Goal: Task Accomplishment & Management: Manage account settings

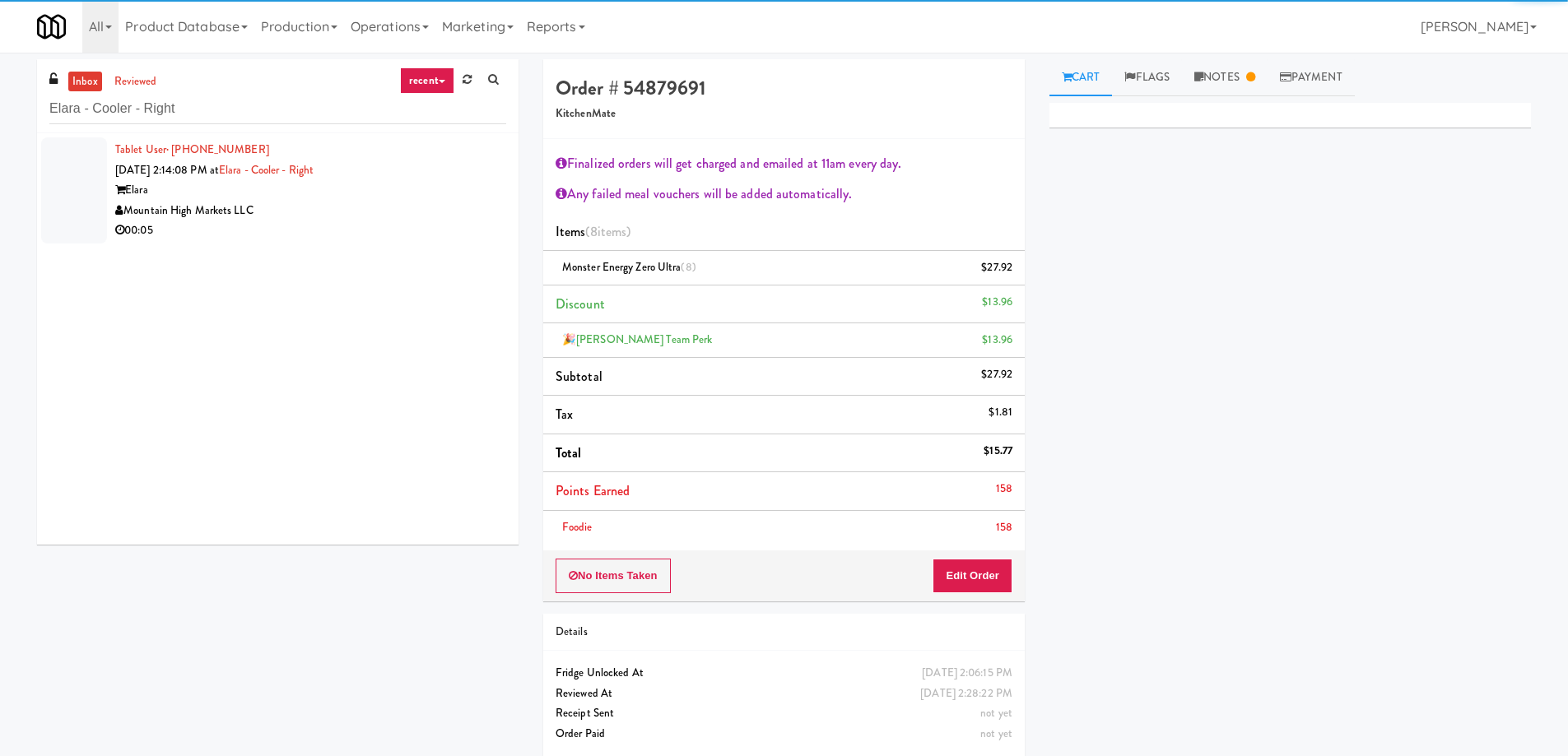
click at [408, 206] on div "Mountain High Markets LLC" at bounding box center [311, 210] width 391 height 21
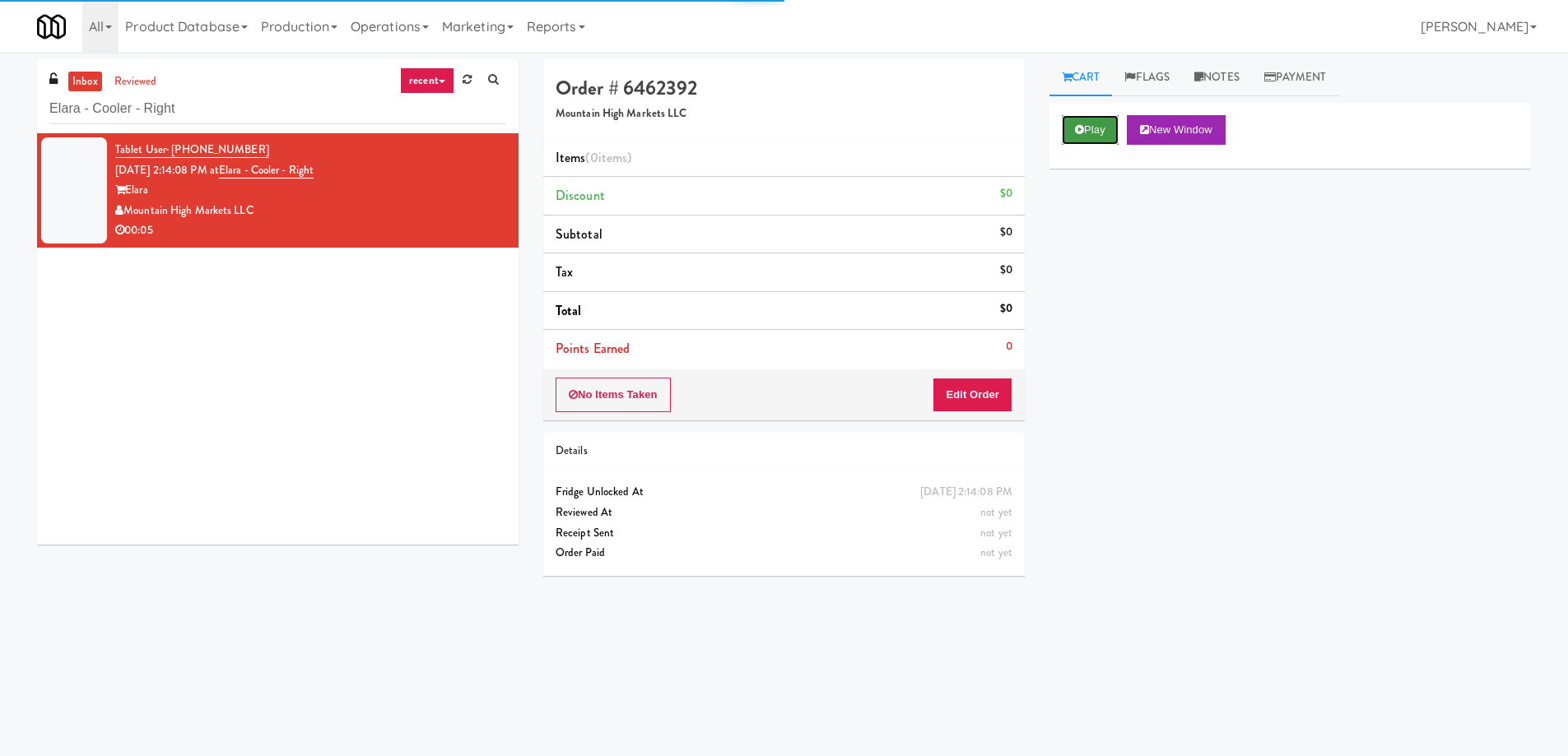
click at [1105, 133] on button "Play" at bounding box center [1090, 130] width 57 height 30
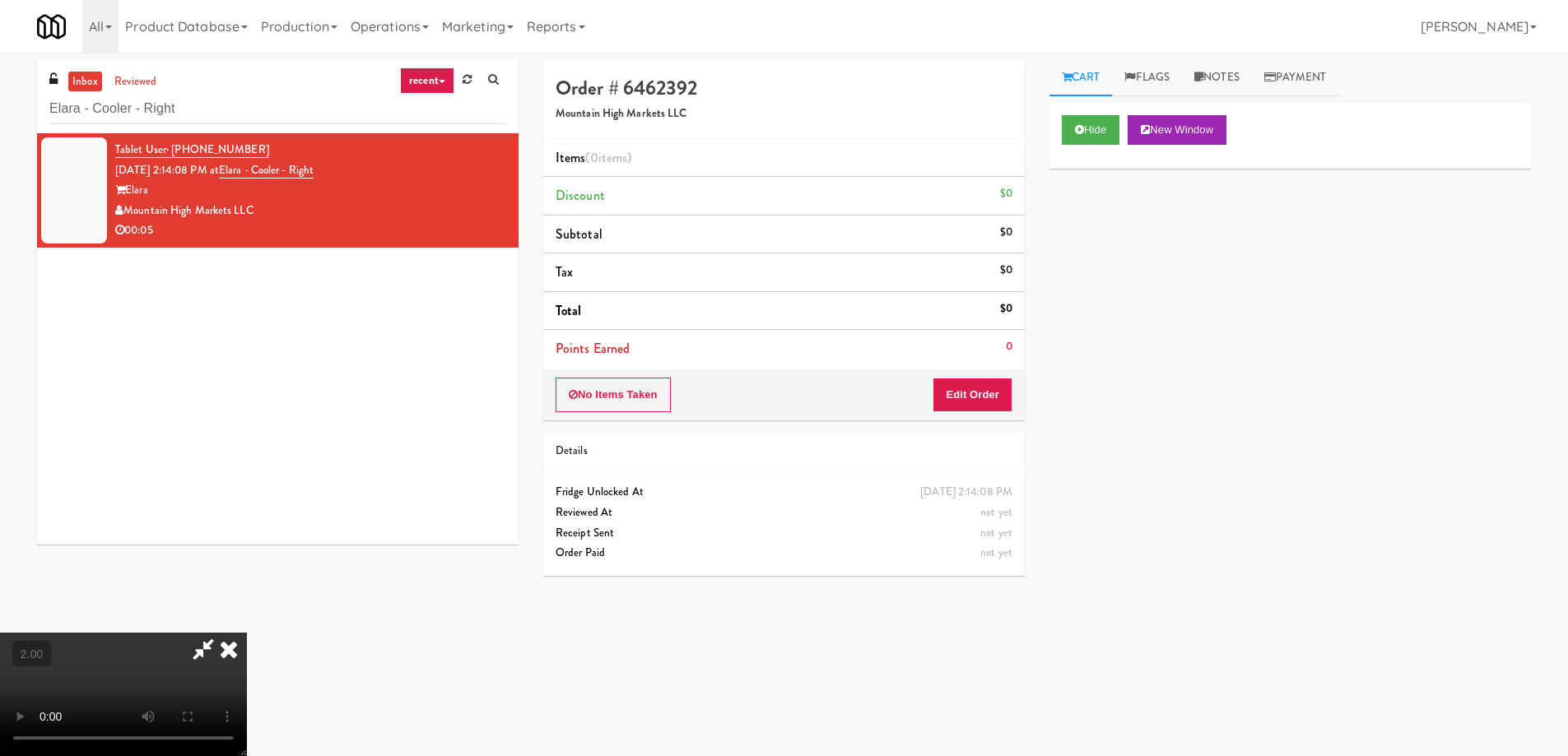
click at [247, 633] on video at bounding box center [123, 694] width 247 height 123
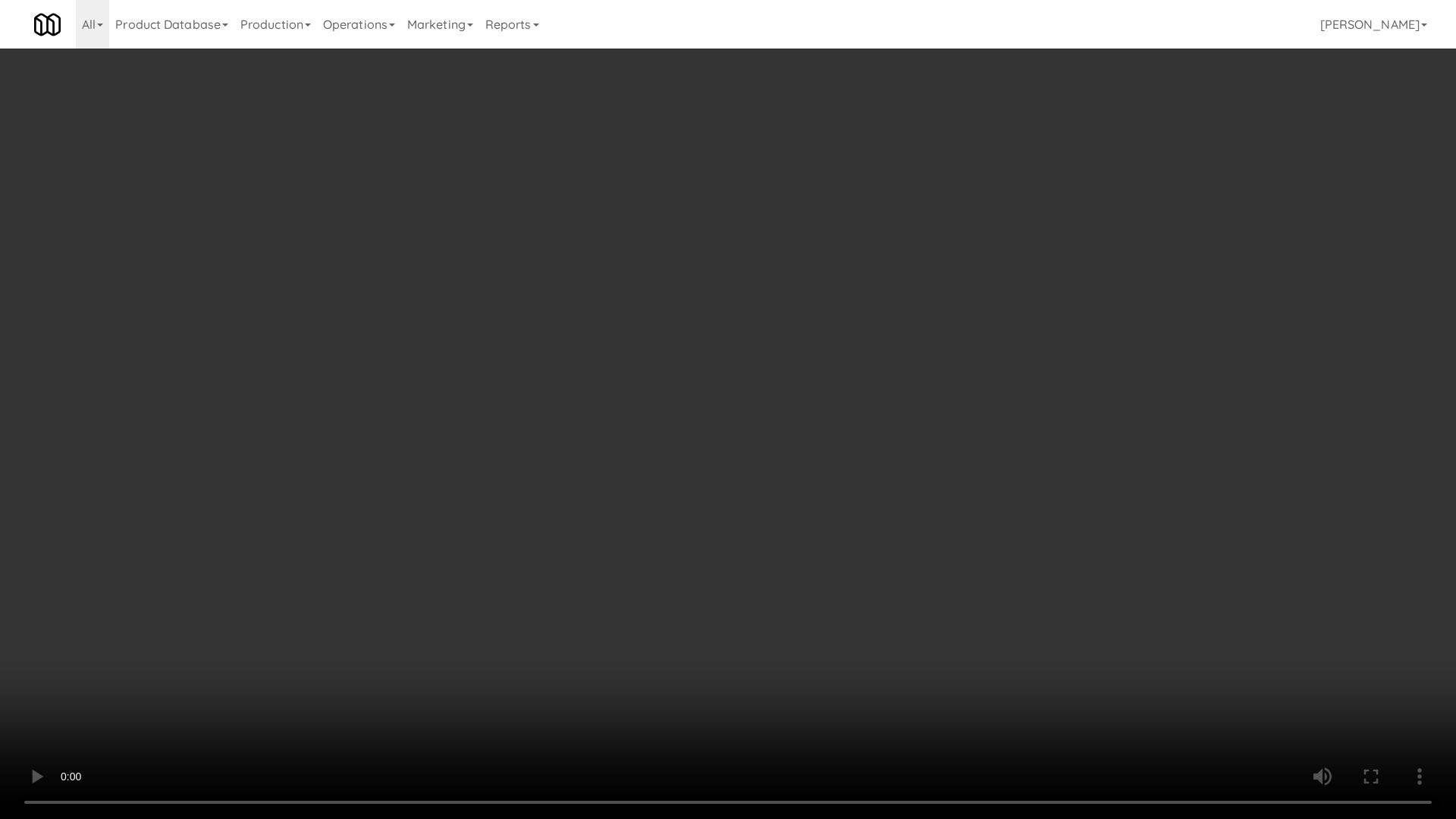
click at [476, 510] on video at bounding box center [728, 410] width 1456 height 819
click at [496, 520] on video at bounding box center [728, 410] width 1456 height 819
click at [512, 526] on video at bounding box center [728, 410] width 1456 height 819
click at [526, 535] on video at bounding box center [728, 410] width 1456 height 819
drag, startPoint x: 530, startPoint y: 538, endPoint x: 588, endPoint y: 559, distance: 61.7
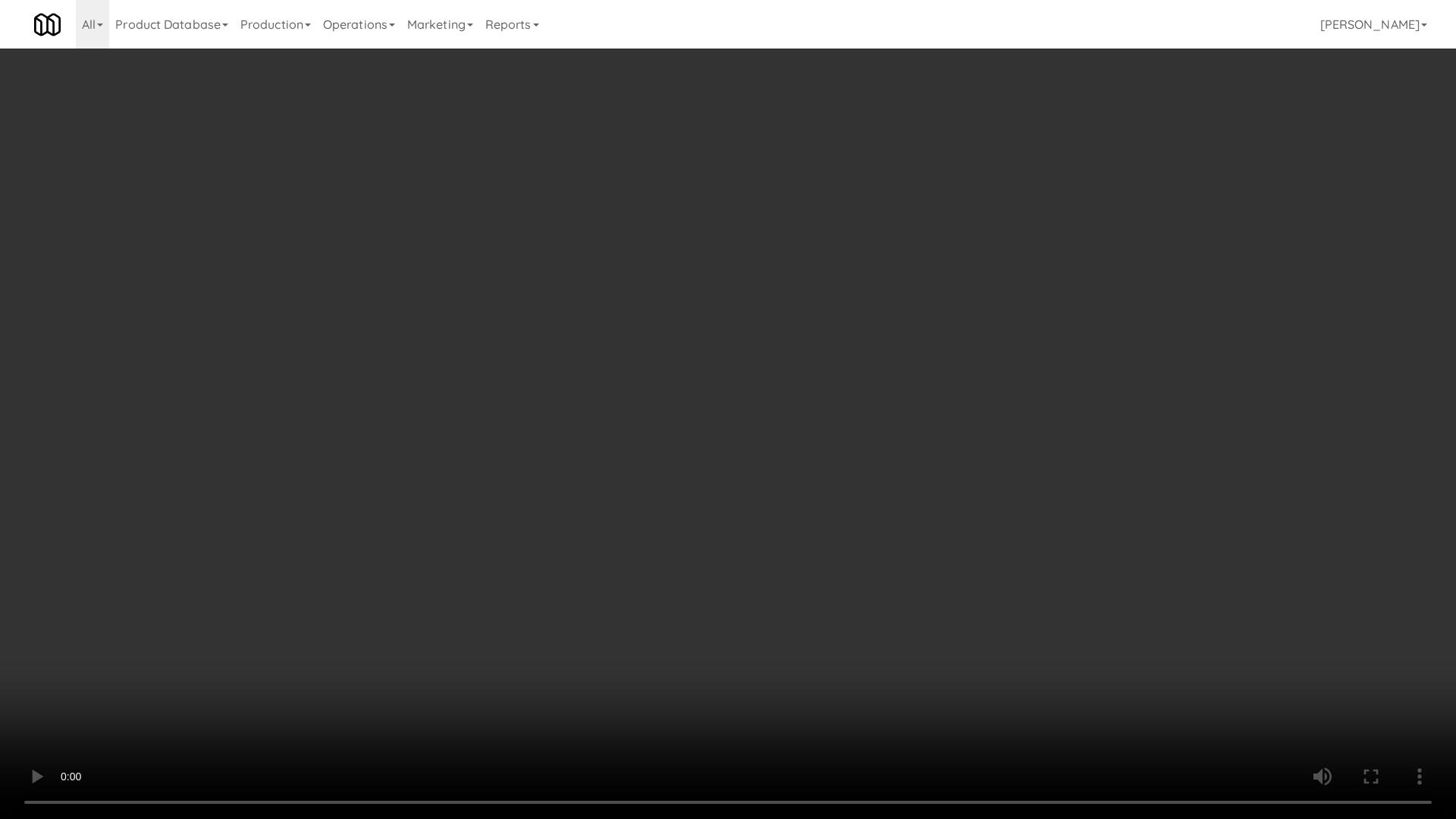
click at [530, 538] on video at bounding box center [728, 410] width 1456 height 819
click at [588, 560] on video at bounding box center [728, 410] width 1456 height 819
click at [595, 561] on video at bounding box center [728, 410] width 1456 height 819
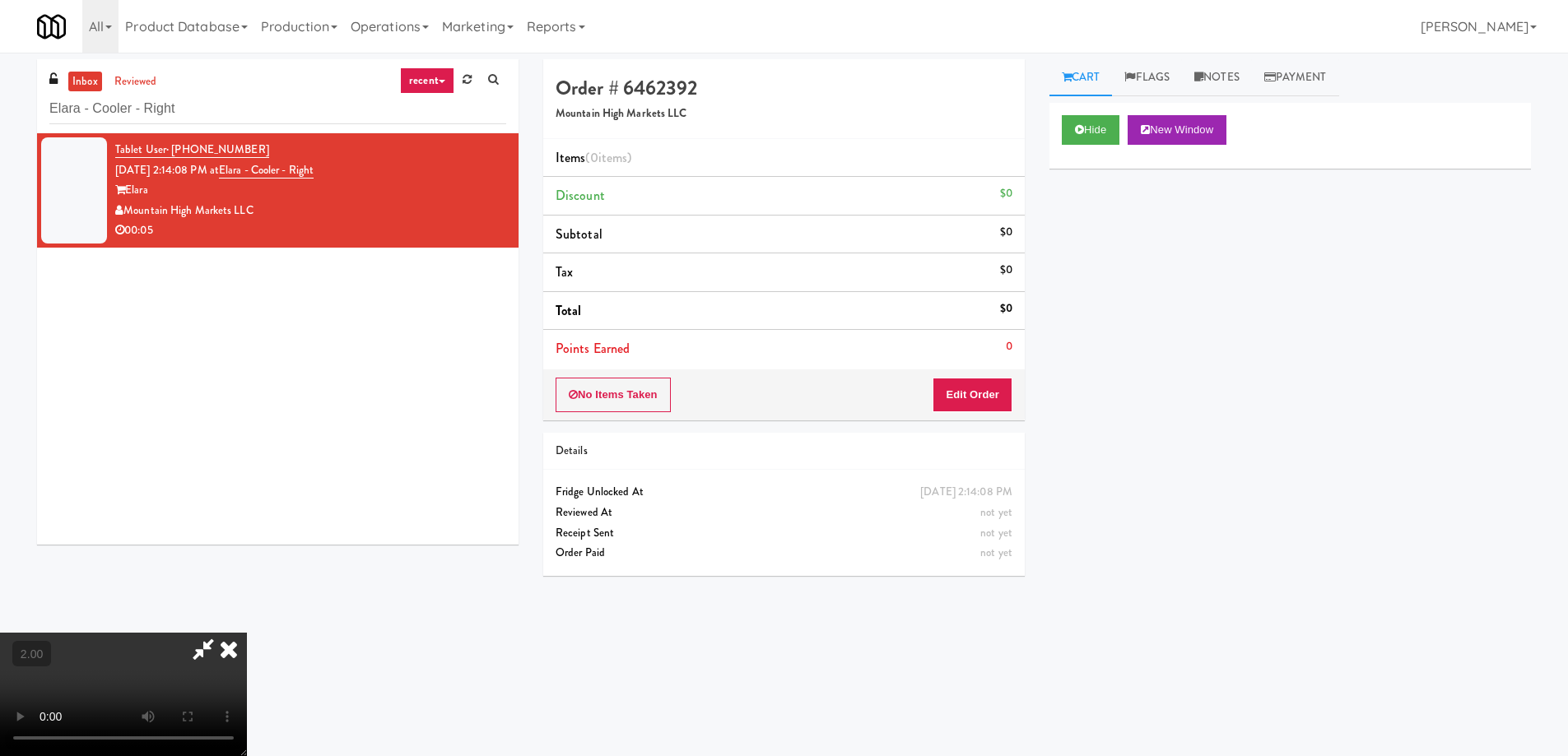
click at [247, 633] on video at bounding box center [123, 694] width 247 height 123
click at [991, 393] on button "Edit Order" at bounding box center [972, 395] width 80 height 35
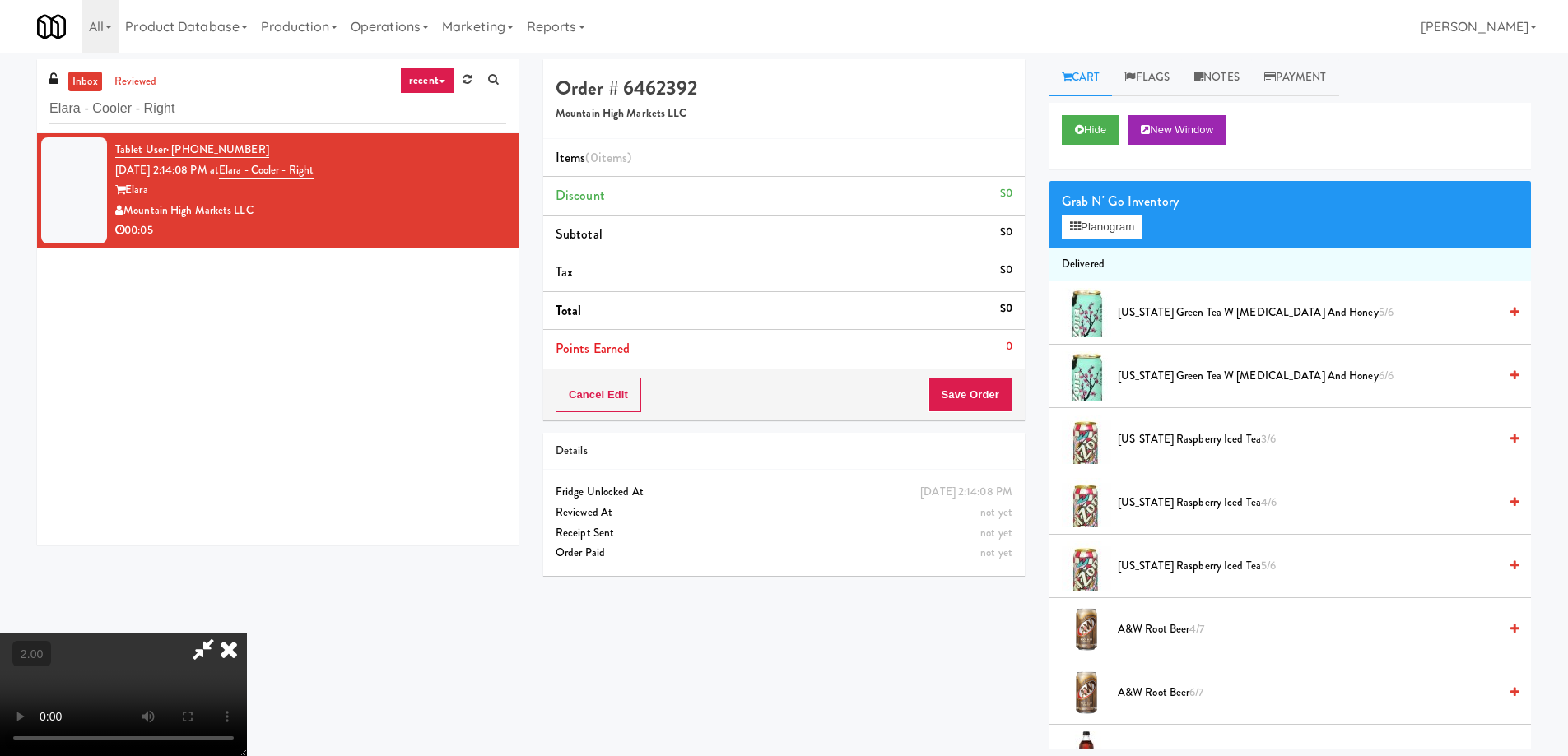
scroll to position [2193, 0]
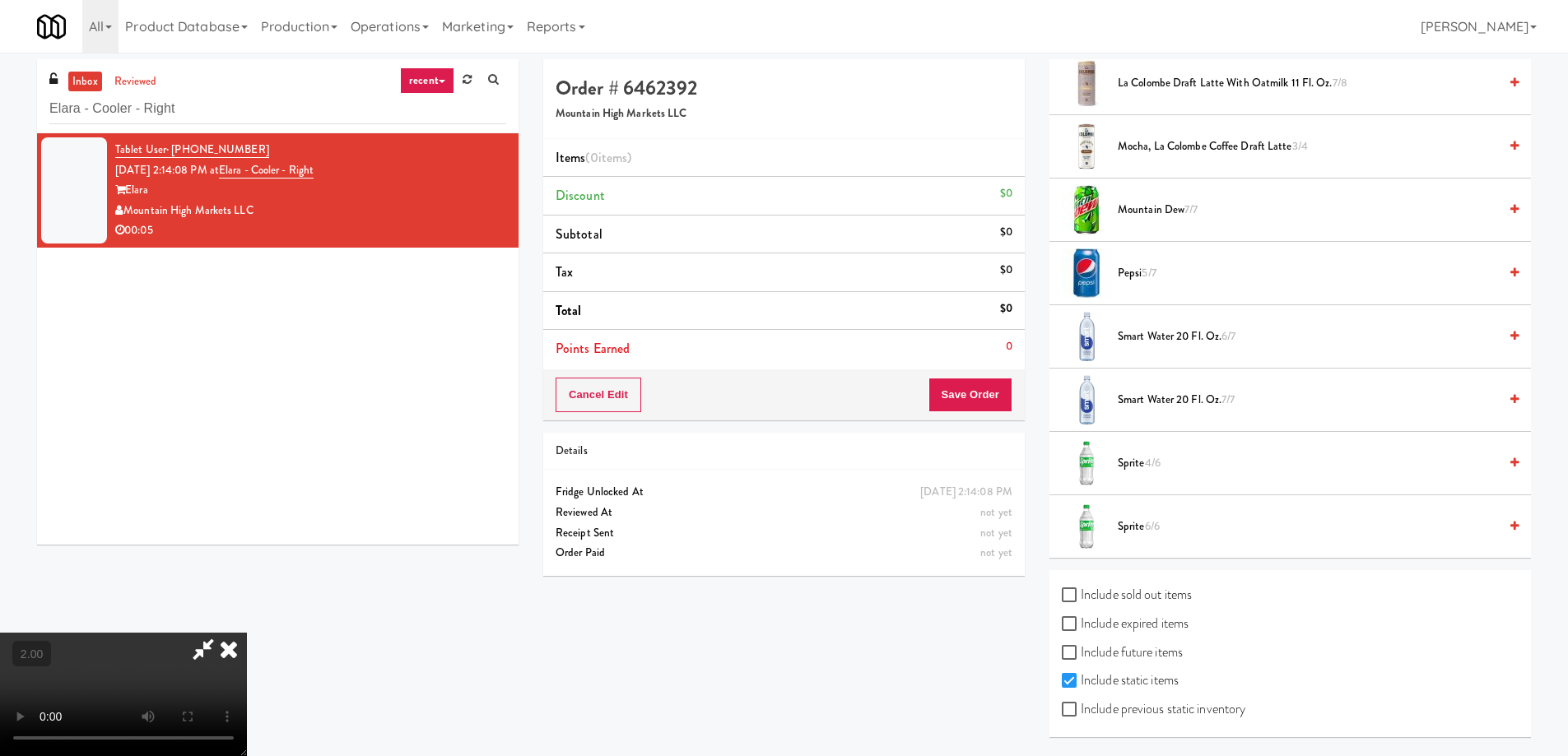
click at [1149, 460] on span "4/6" at bounding box center [1152, 463] width 16 height 16
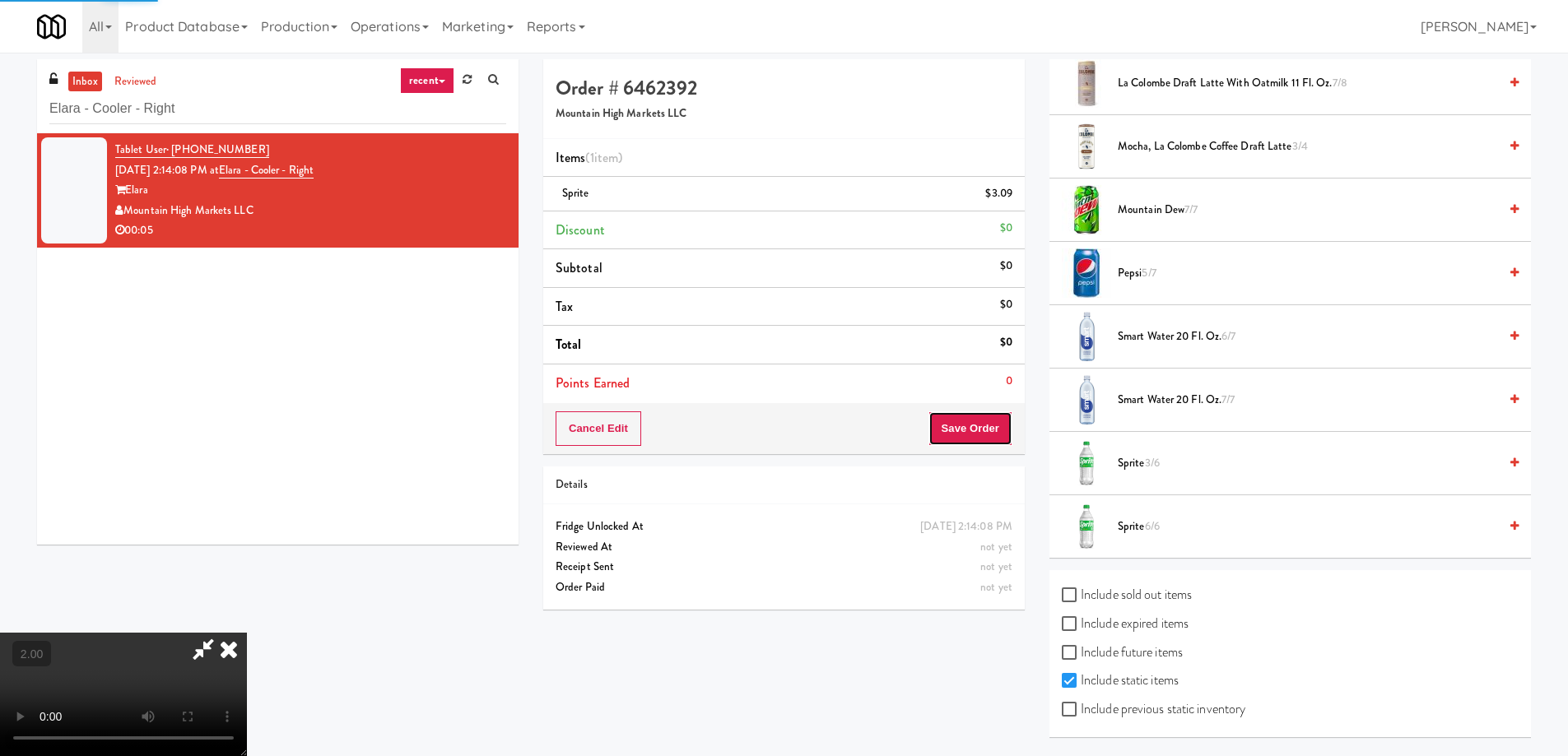
click at [974, 427] on button "Save Order" at bounding box center [970, 428] width 84 height 35
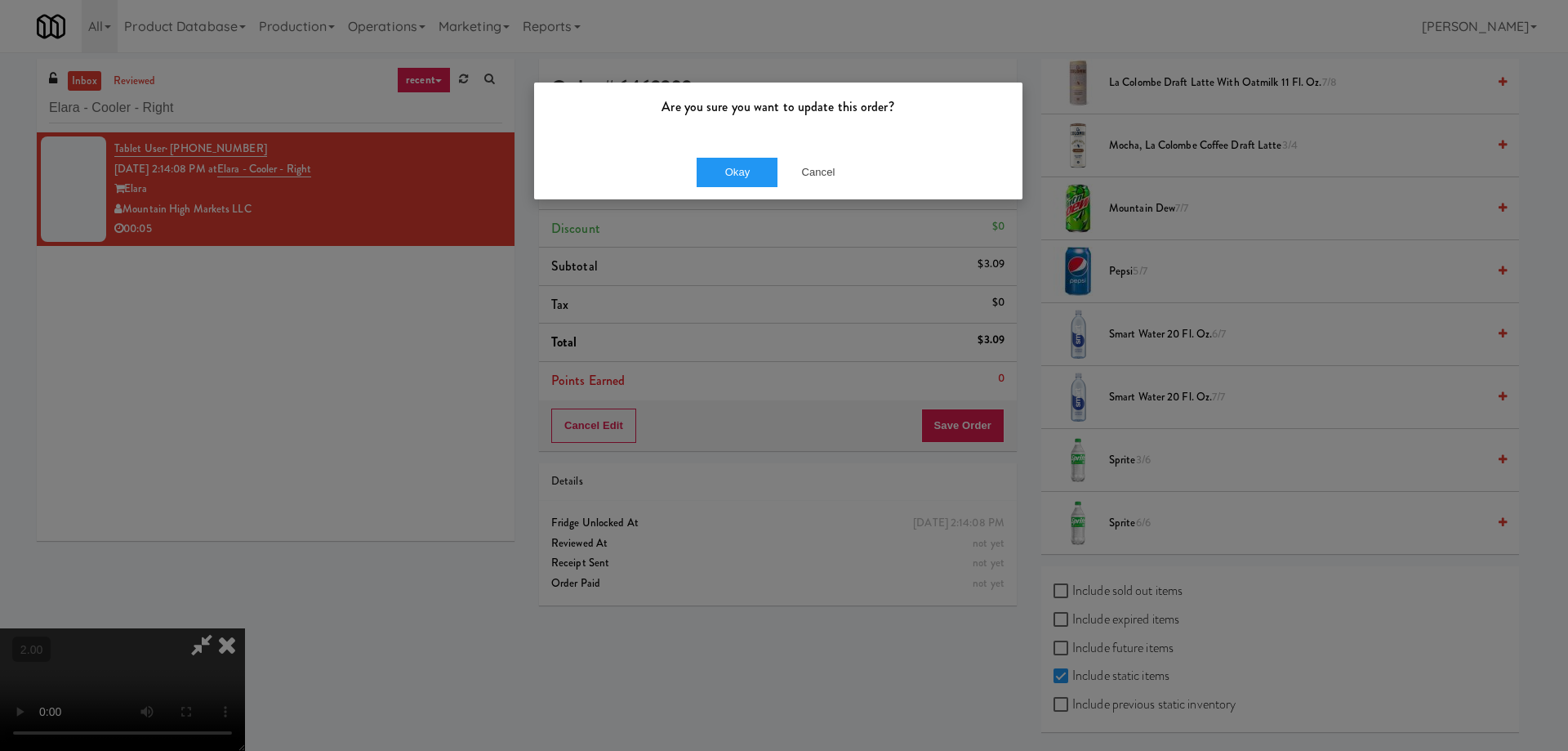
click at [741, 189] on div "Okay Cancel" at bounding box center [778, 173] width 488 height 55
click at [740, 178] on button "Okay" at bounding box center [737, 173] width 81 height 29
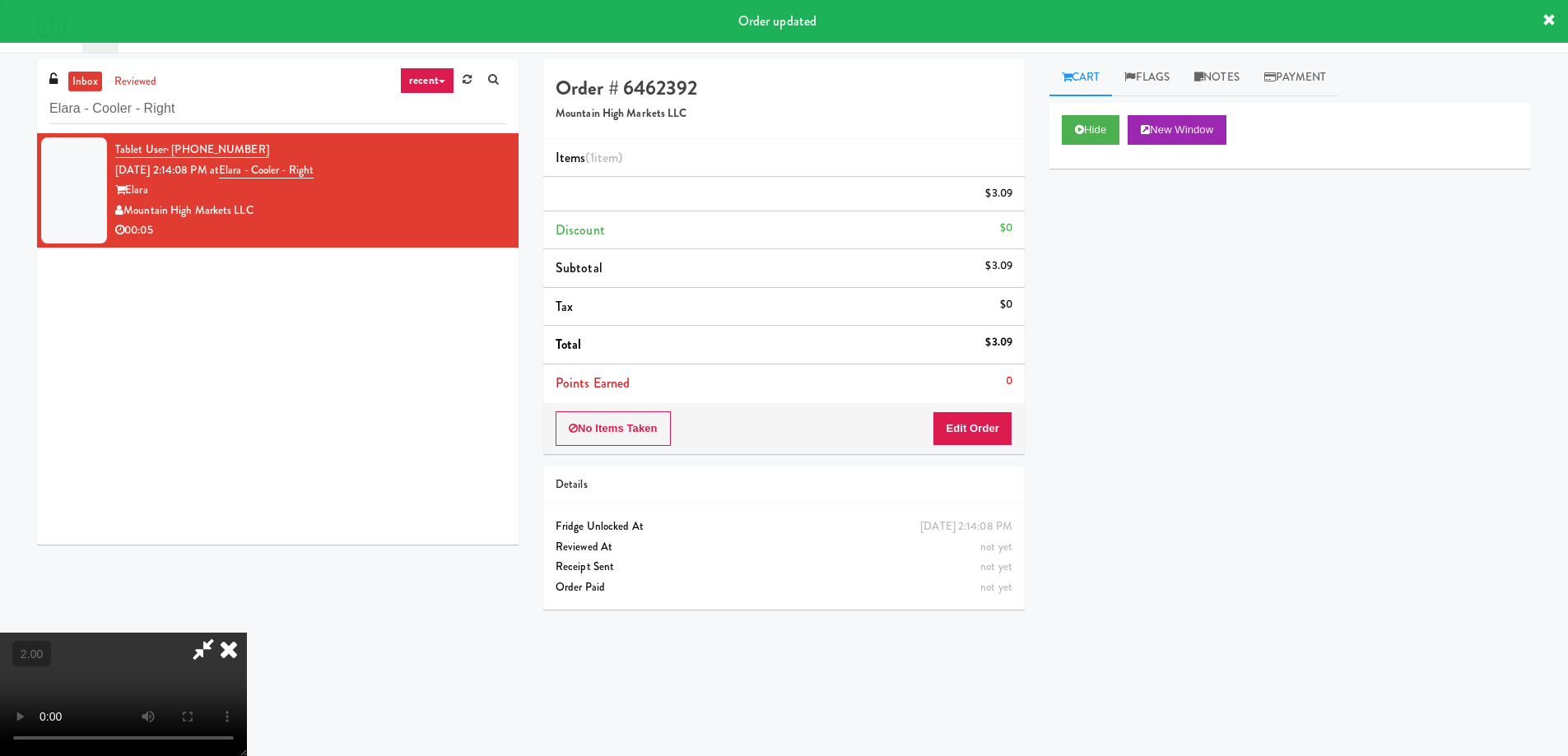
scroll to position [0, 0]
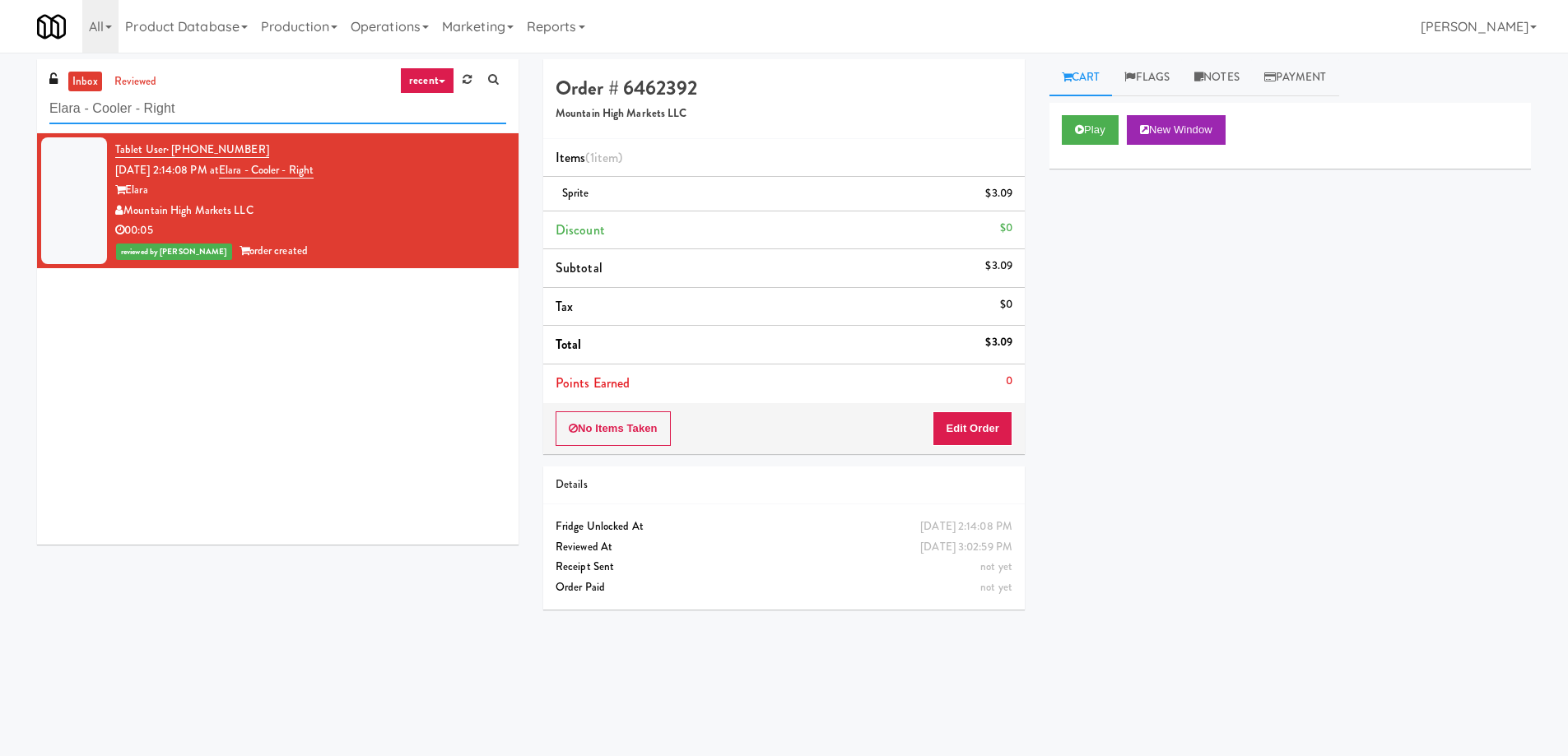
click at [155, 117] on input "Elara - Cooler - Right" at bounding box center [277, 109] width 457 height 31
paste input "[PERSON_NAME] Metrocenter"
type input "[PERSON_NAME] Metrocenter"
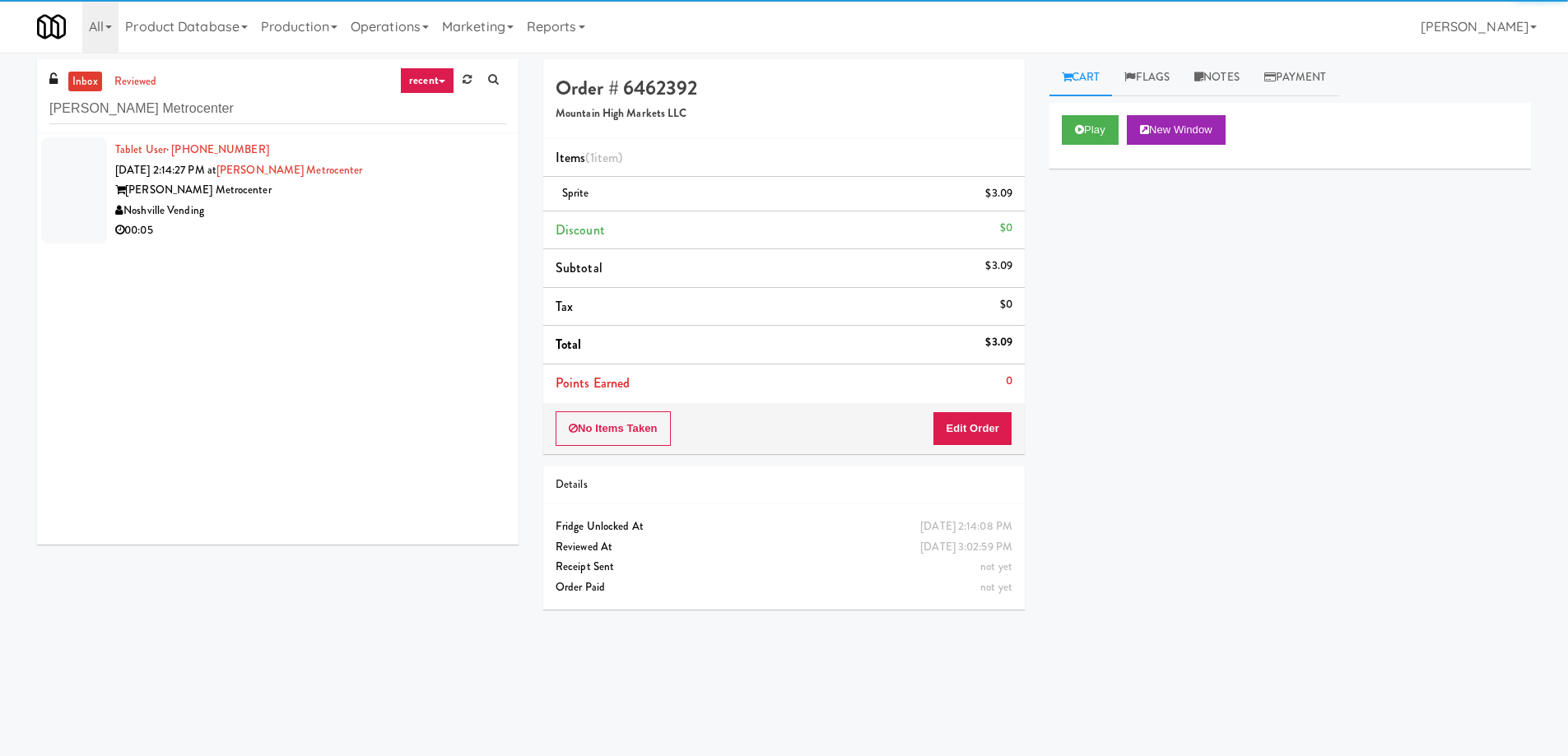
click at [345, 208] on div "Noshville Vending" at bounding box center [311, 210] width 391 height 21
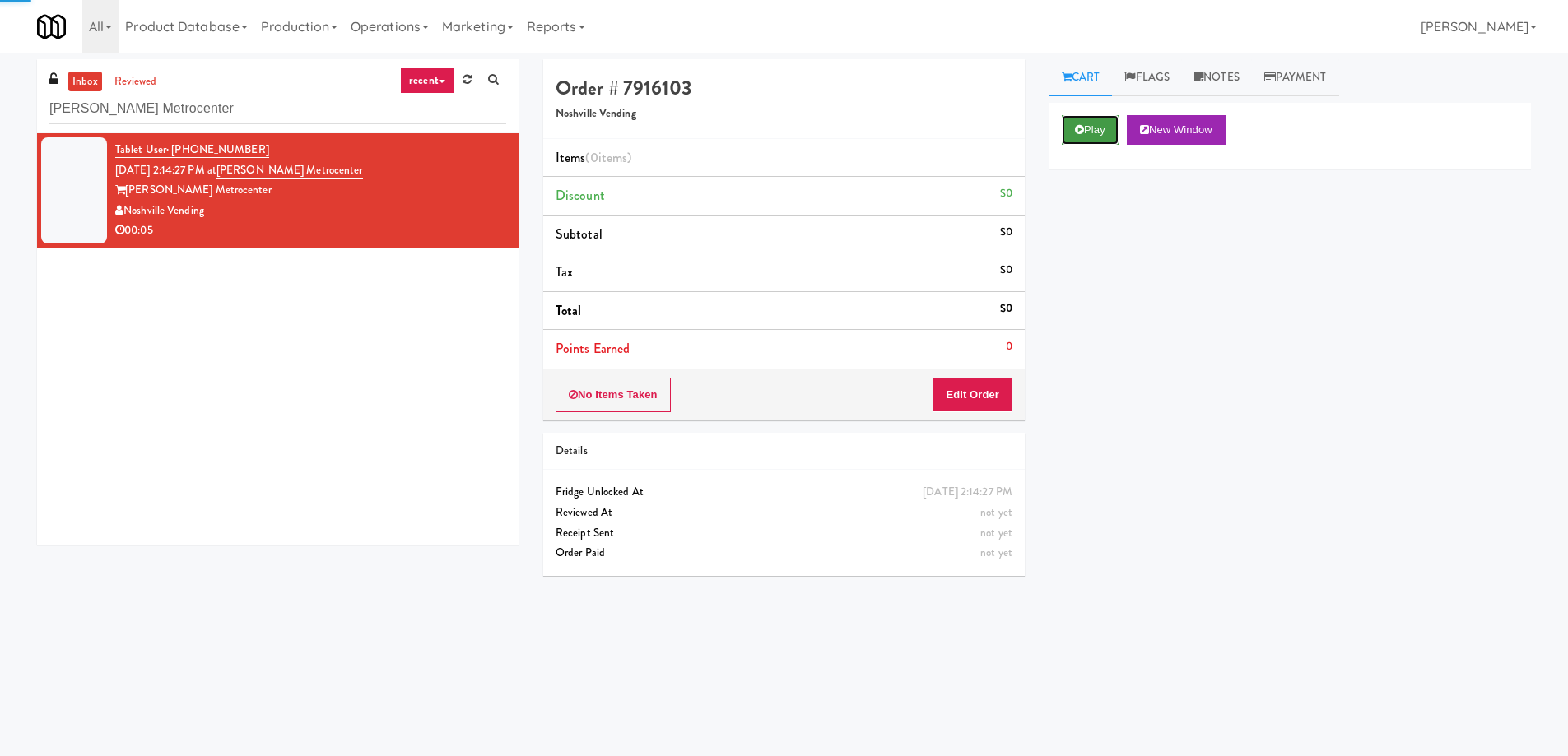
click at [1097, 135] on button "Play" at bounding box center [1090, 130] width 57 height 30
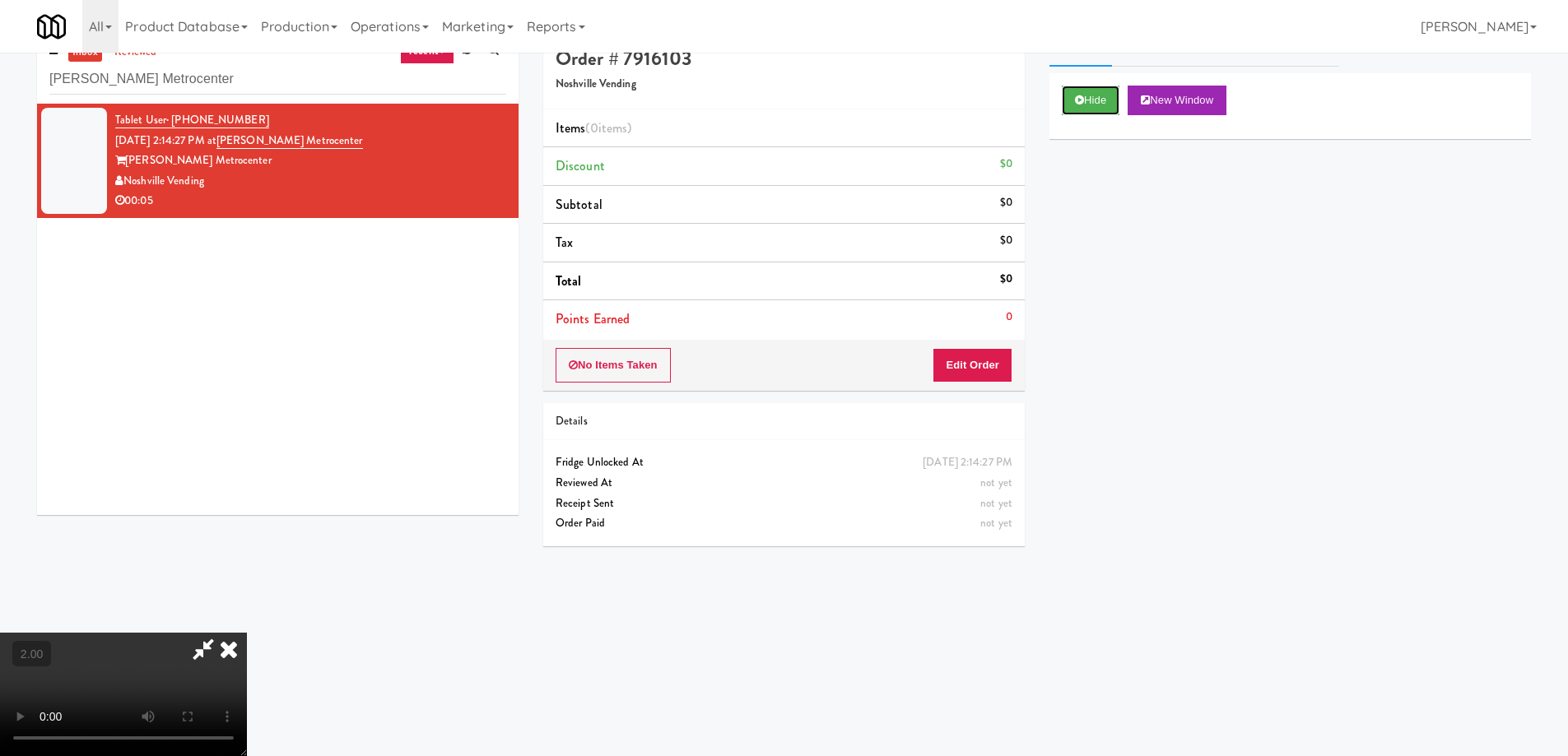
scroll to position [52, 0]
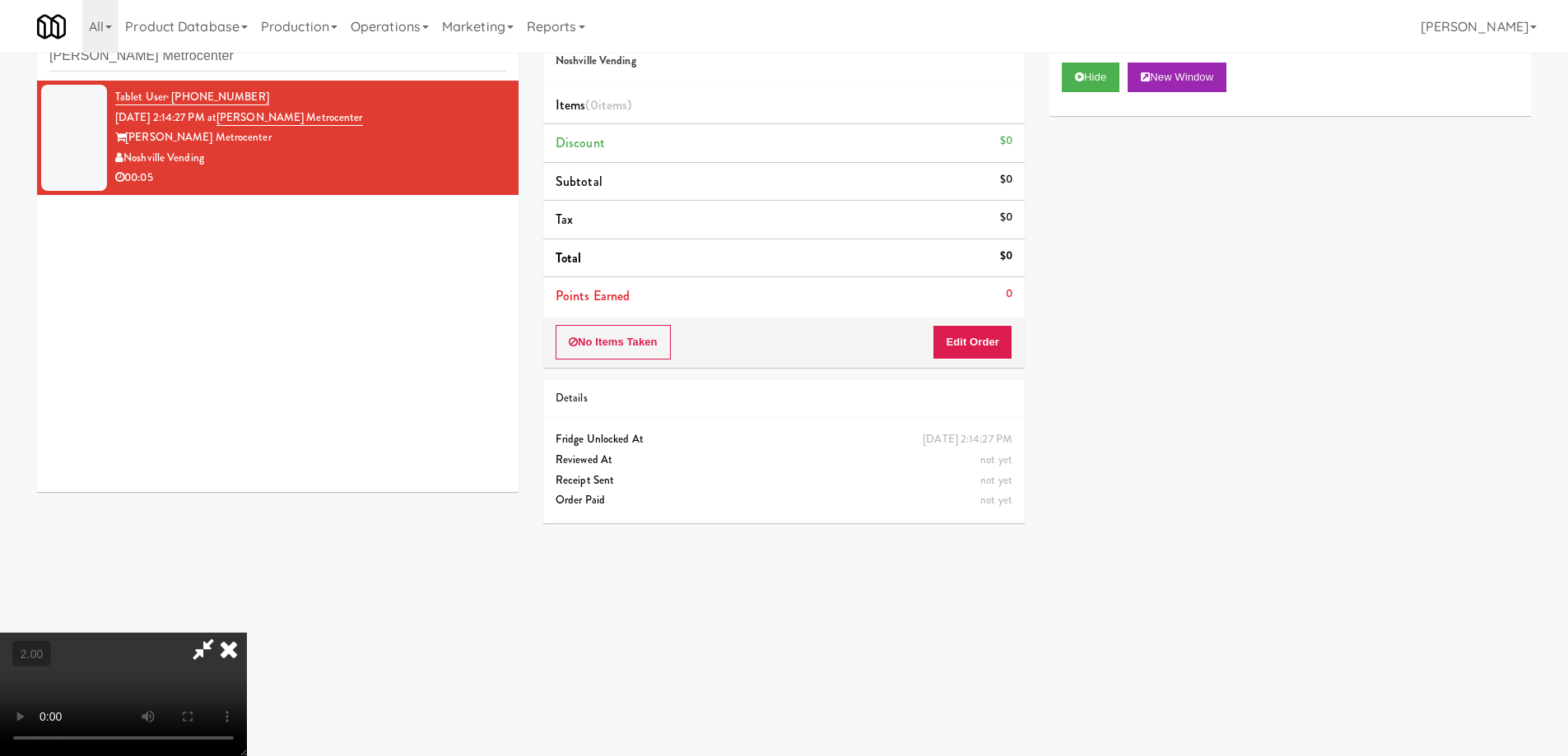
click at [247, 650] on video at bounding box center [123, 694] width 247 height 123
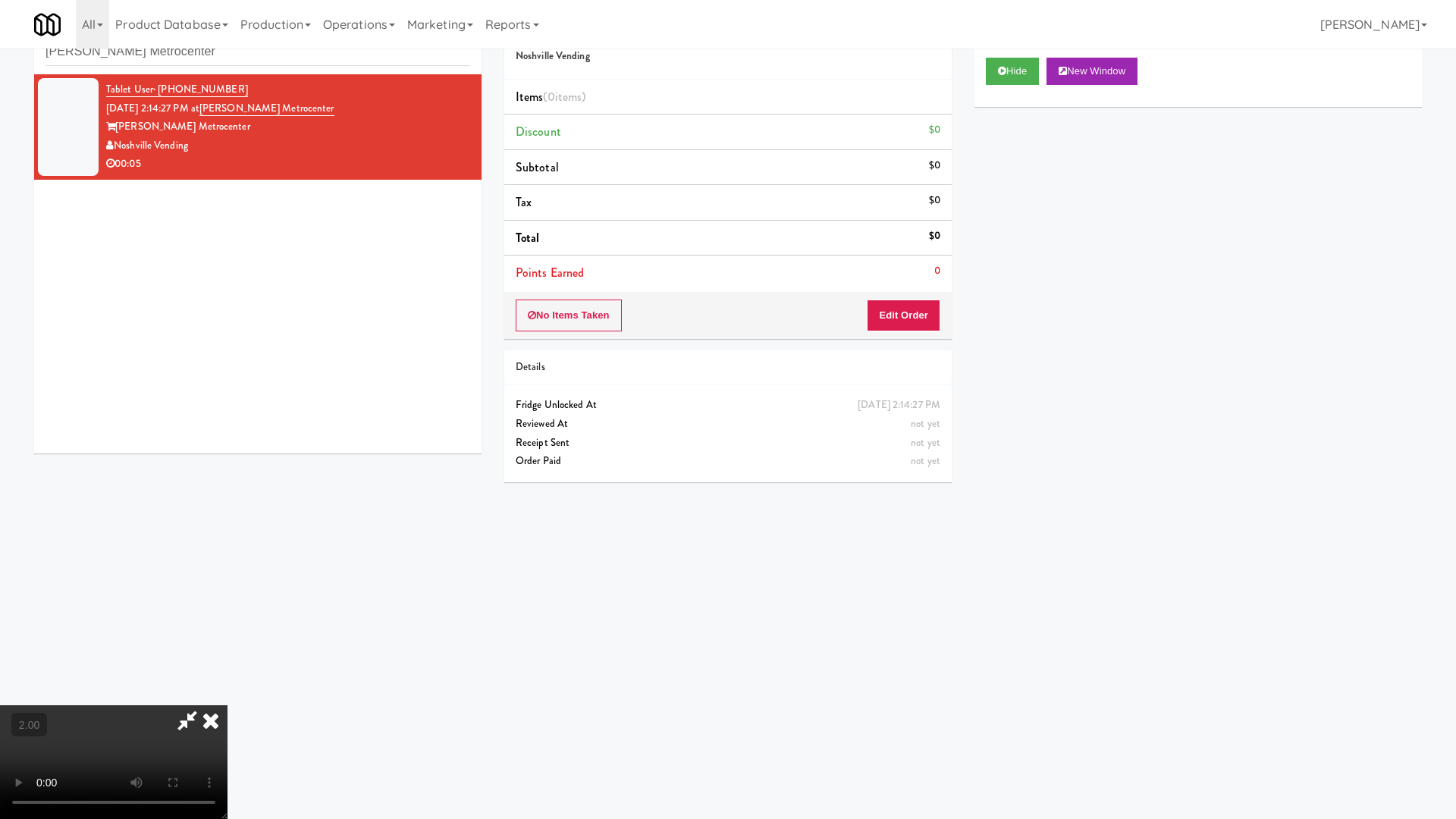
click at [228, 696] on video at bounding box center [114, 762] width 228 height 114
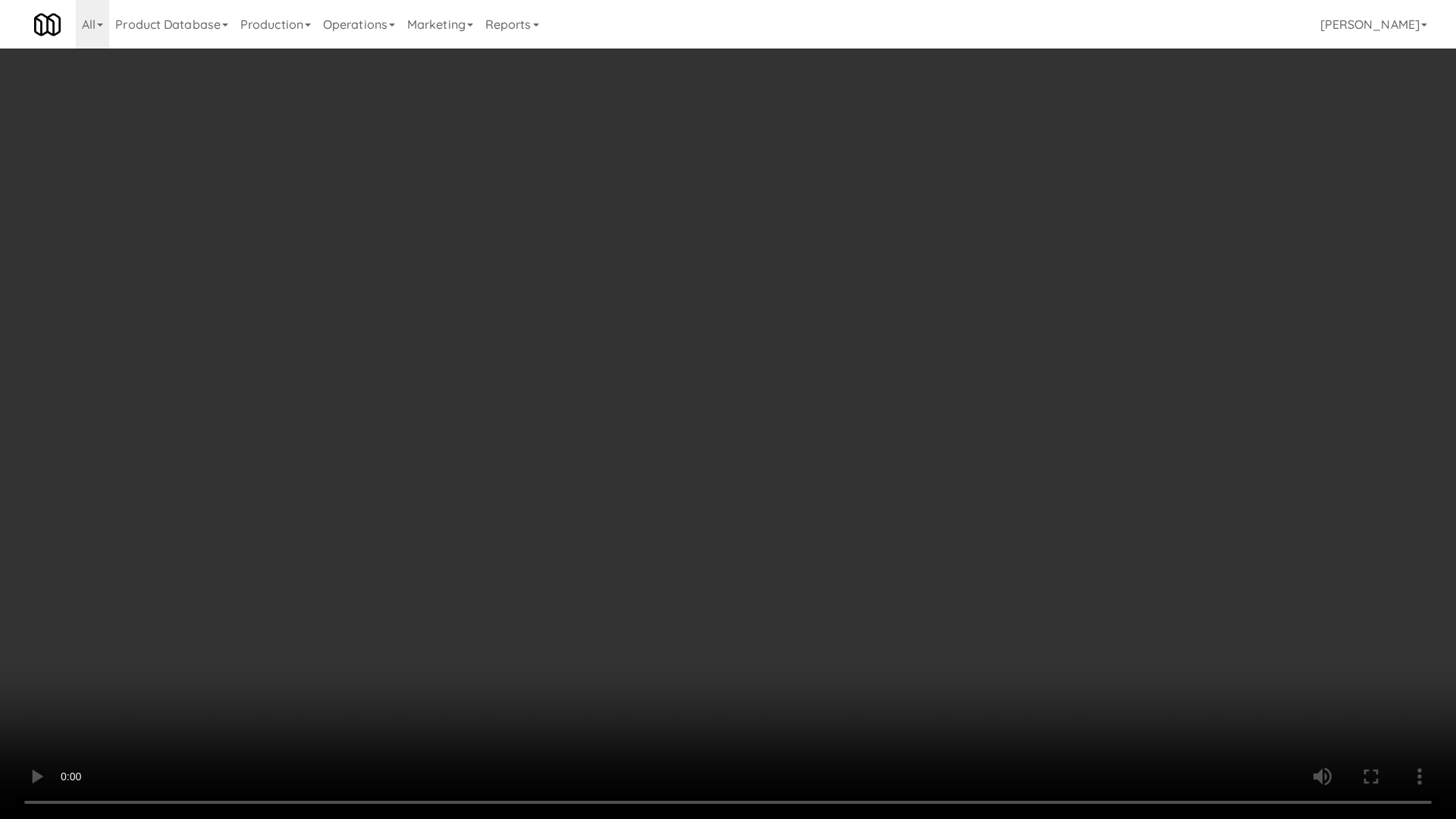
click at [776, 519] on video at bounding box center [728, 410] width 1456 height 819
click at [778, 520] on video at bounding box center [728, 410] width 1456 height 819
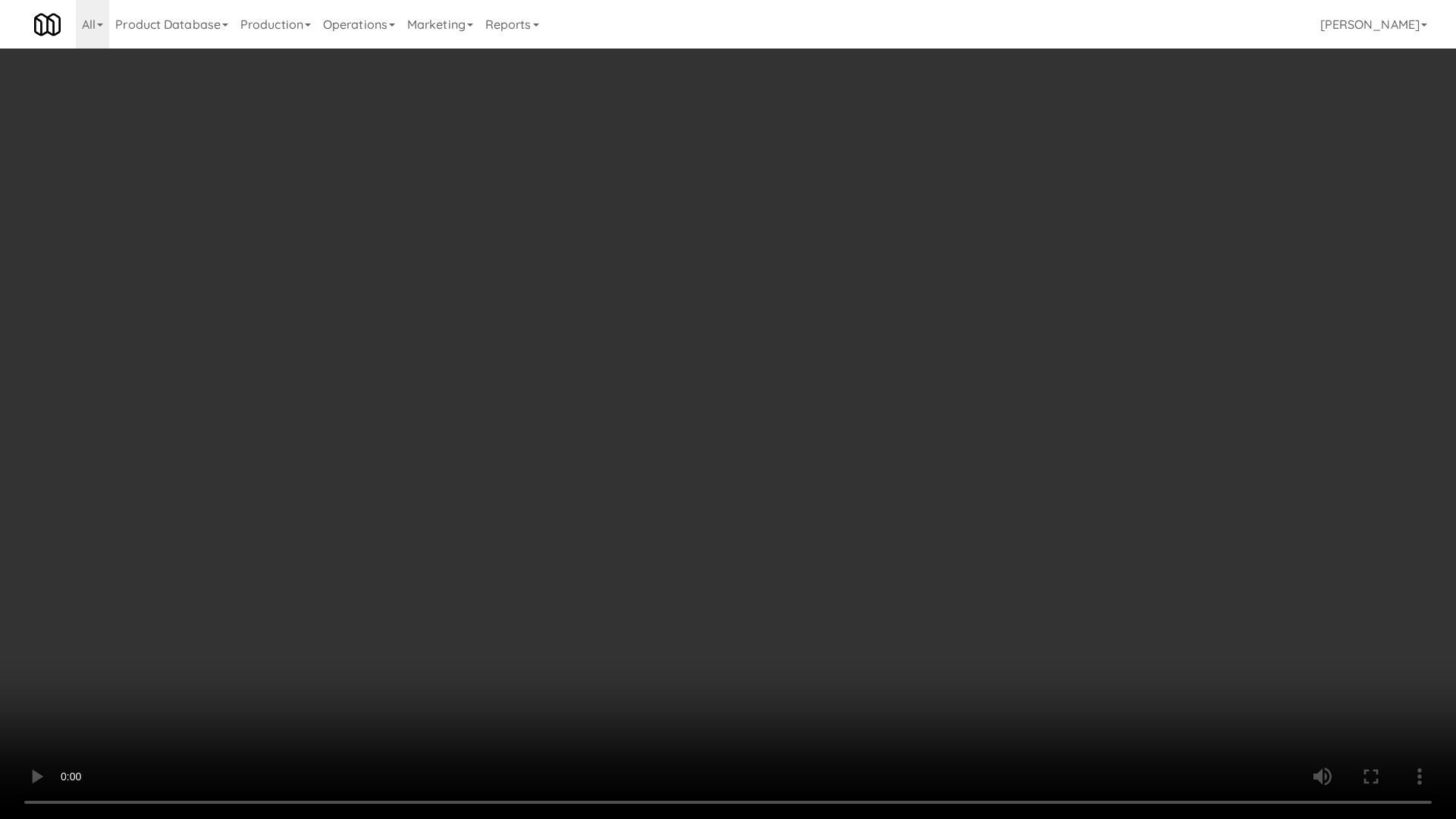
click at [778, 520] on video at bounding box center [728, 410] width 1456 height 819
click at [823, 556] on video at bounding box center [728, 410] width 1456 height 819
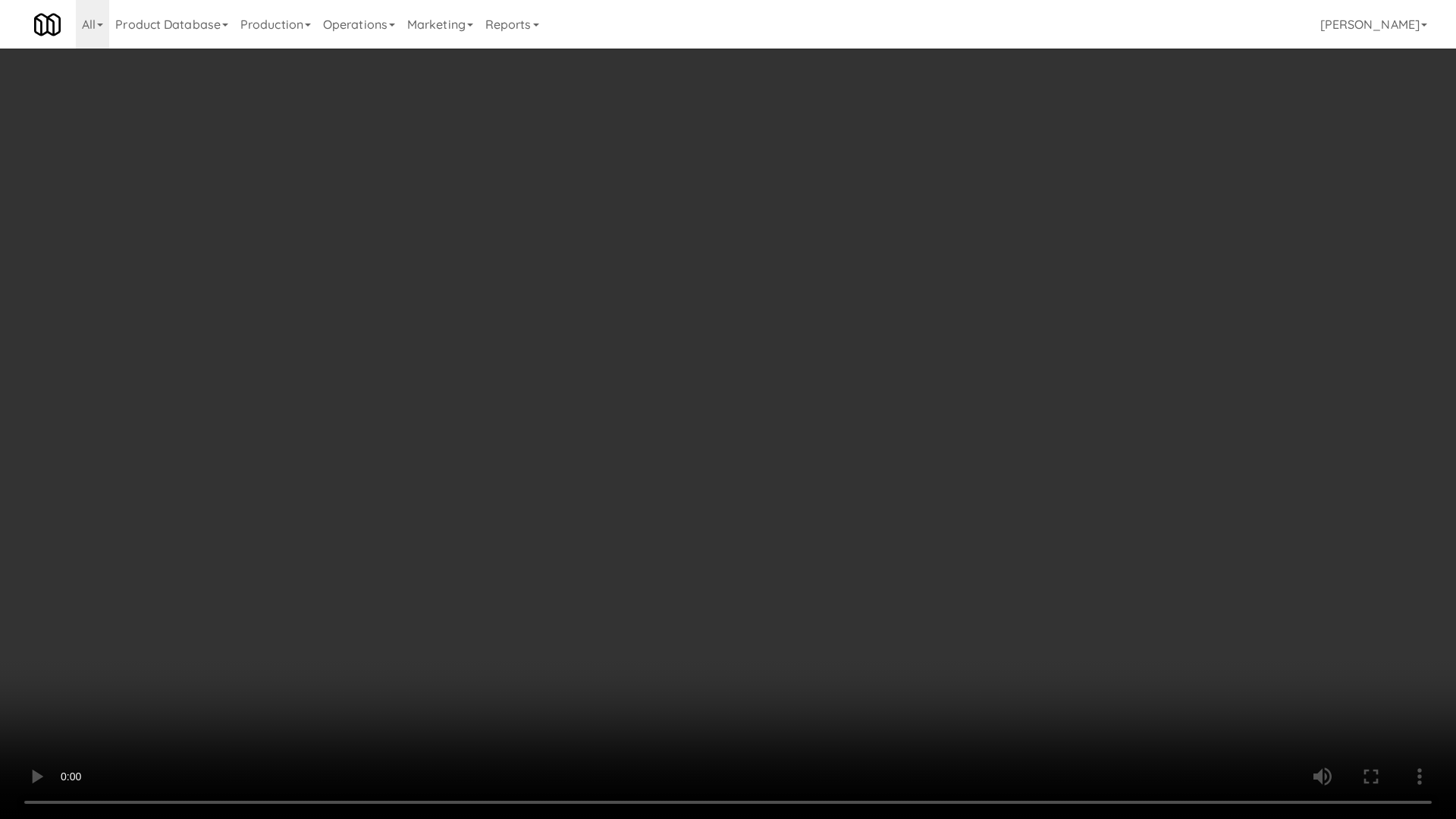
click at [823, 556] on video at bounding box center [728, 410] width 1456 height 819
click at [823, 557] on video at bounding box center [728, 410] width 1456 height 819
click at [799, 555] on video at bounding box center [728, 410] width 1456 height 819
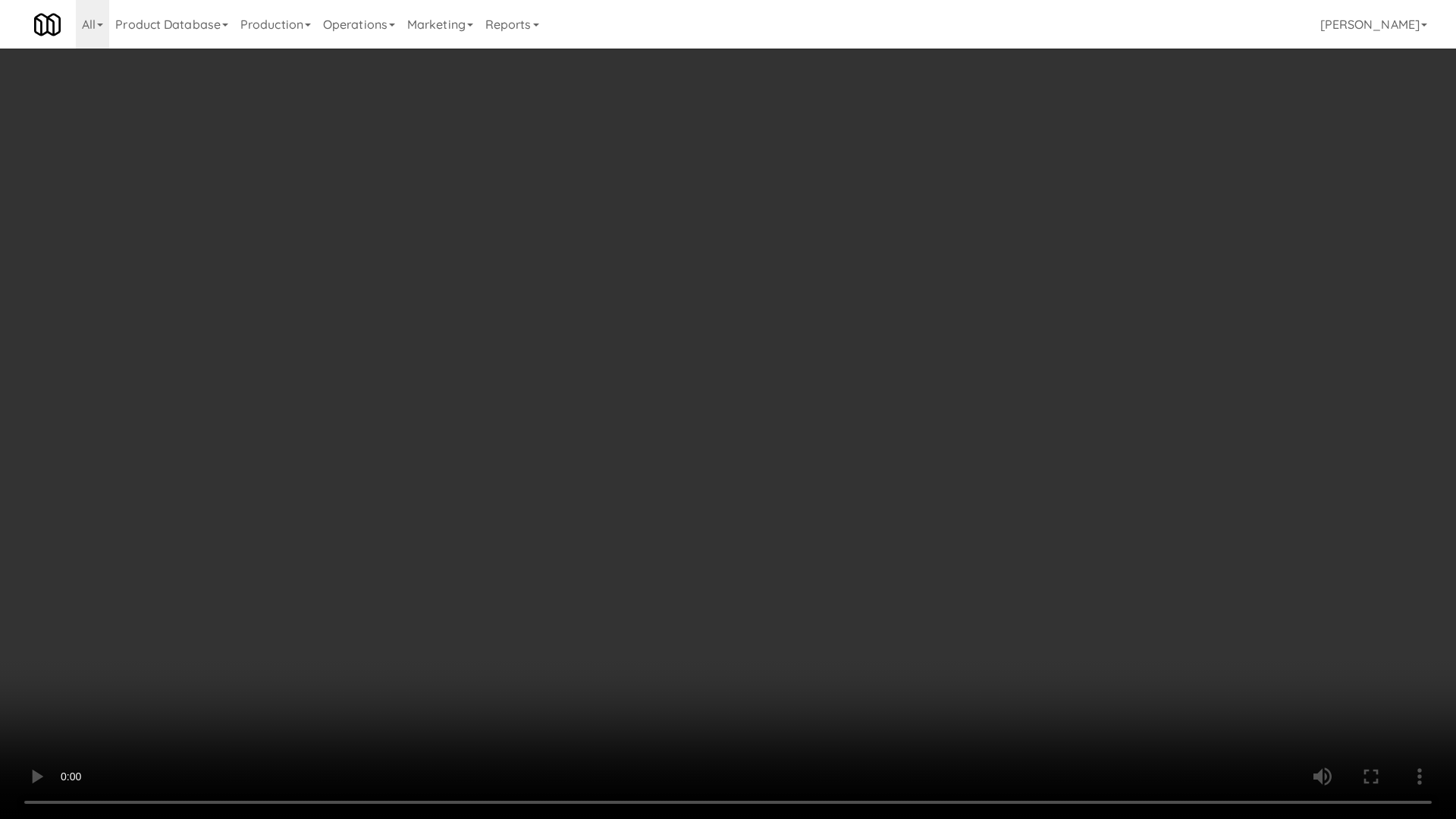
click at [799, 555] on video at bounding box center [728, 410] width 1456 height 819
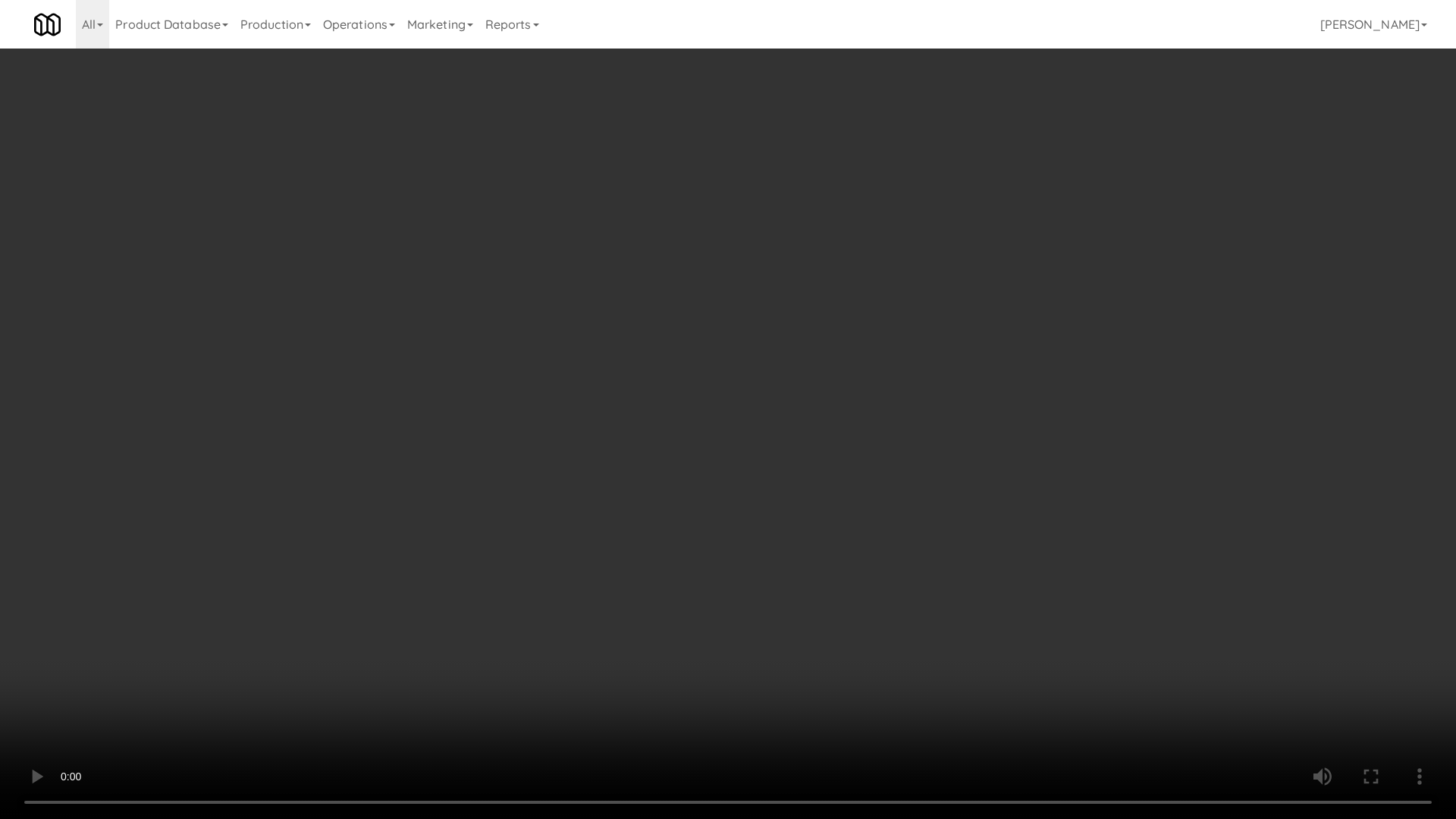
click at [799, 555] on video at bounding box center [728, 410] width 1456 height 819
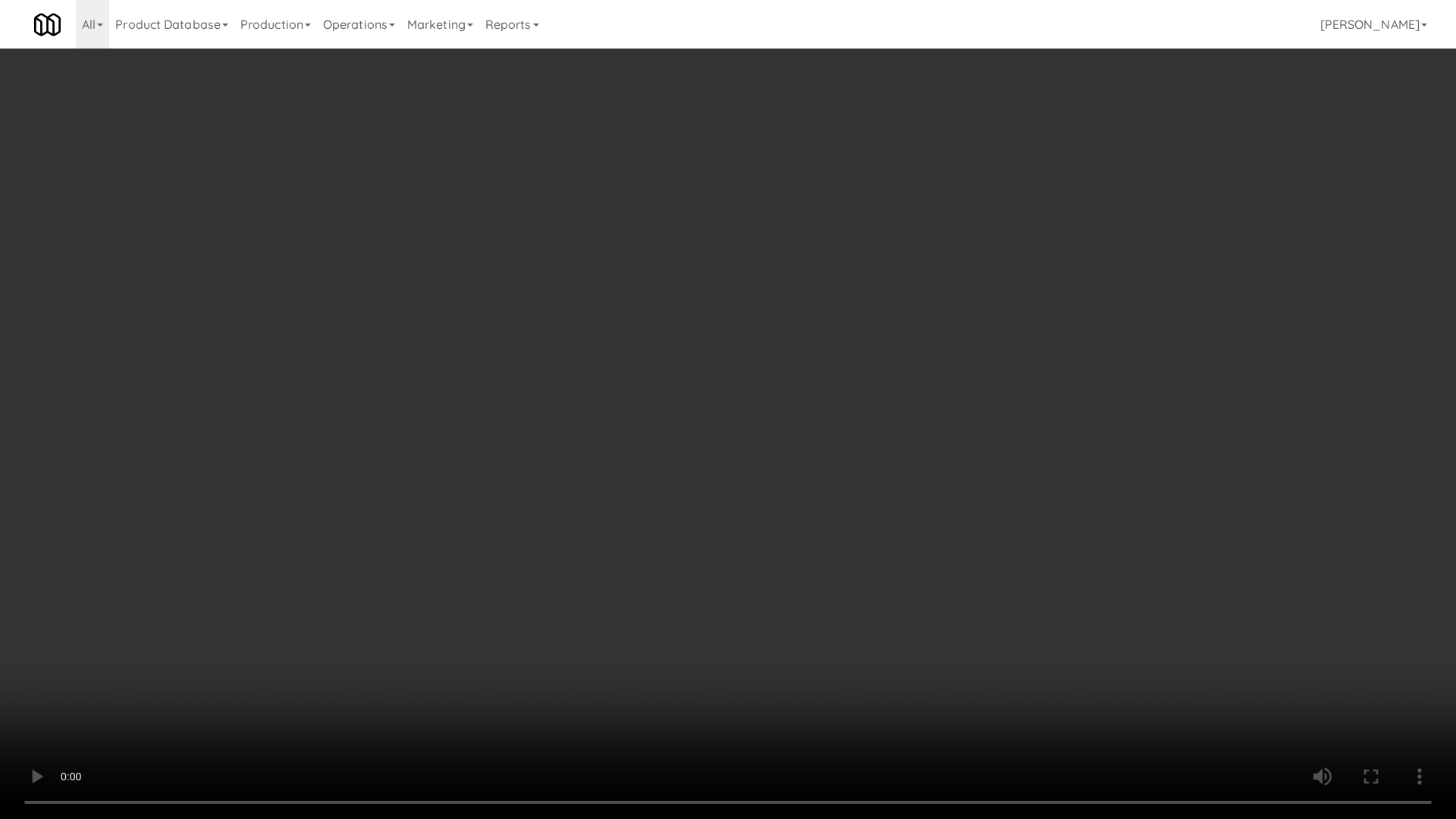
click at [799, 555] on video at bounding box center [728, 410] width 1456 height 819
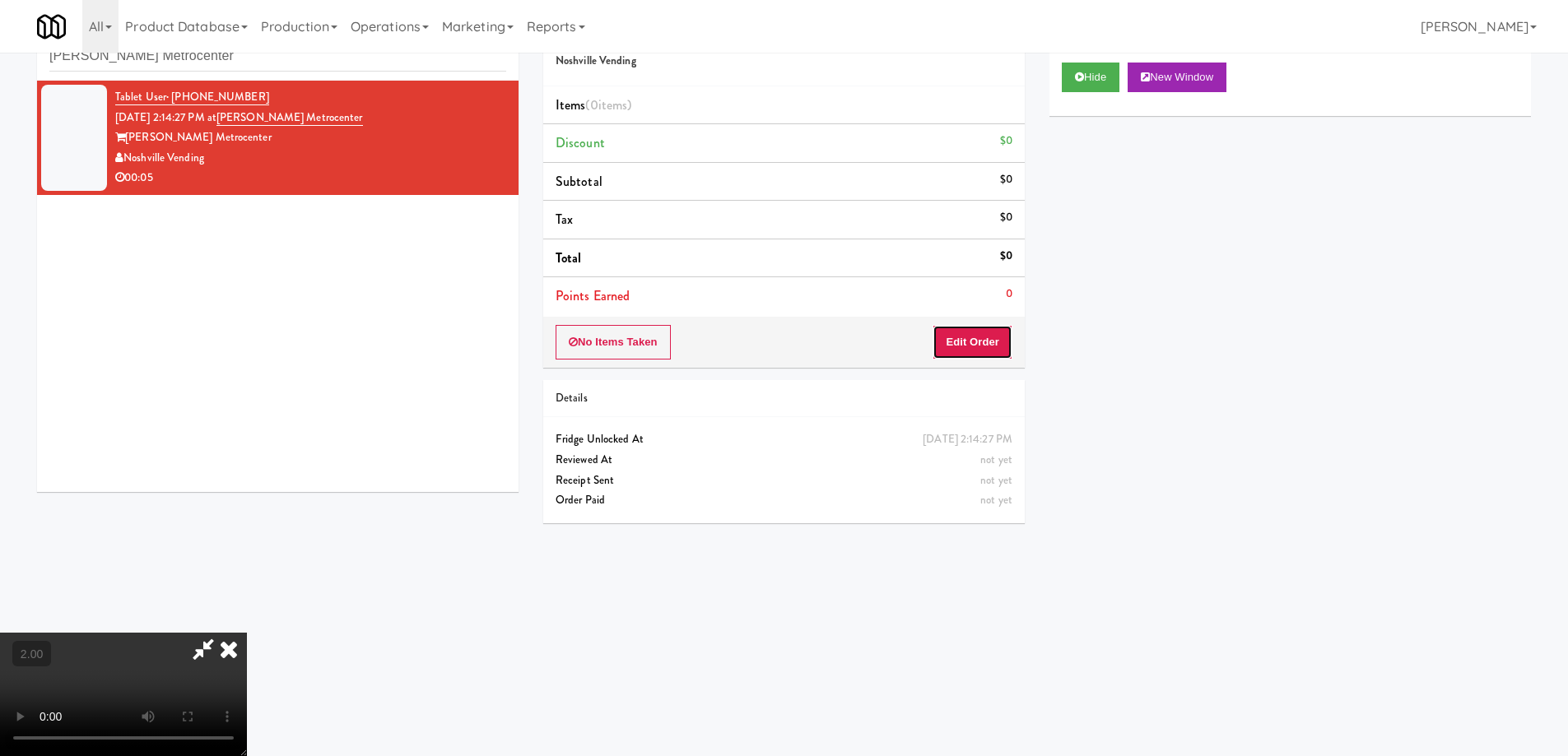
click at [970, 339] on button "Edit Order" at bounding box center [972, 341] width 80 height 35
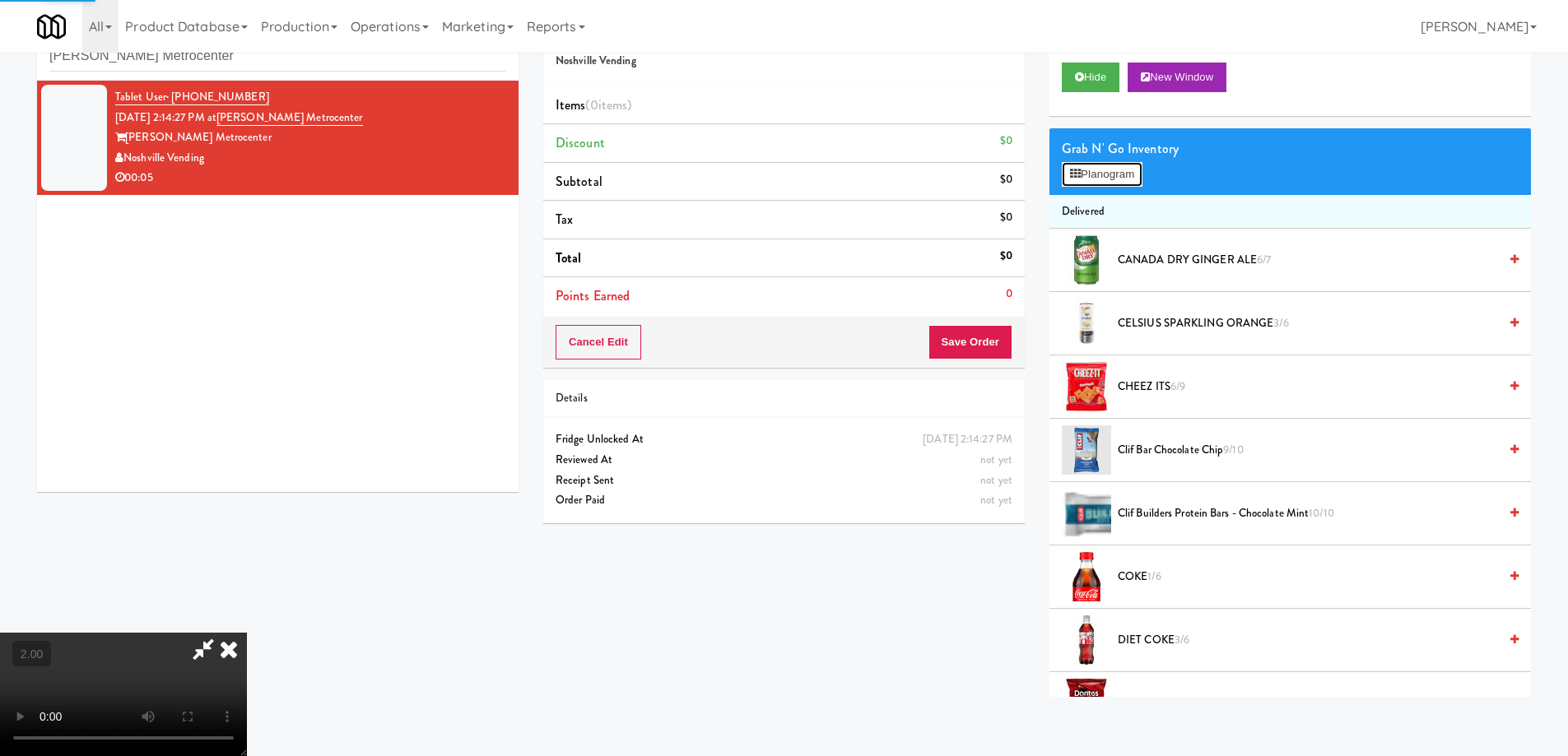
click at [1105, 162] on button "Planogram" at bounding box center [1102, 174] width 81 height 25
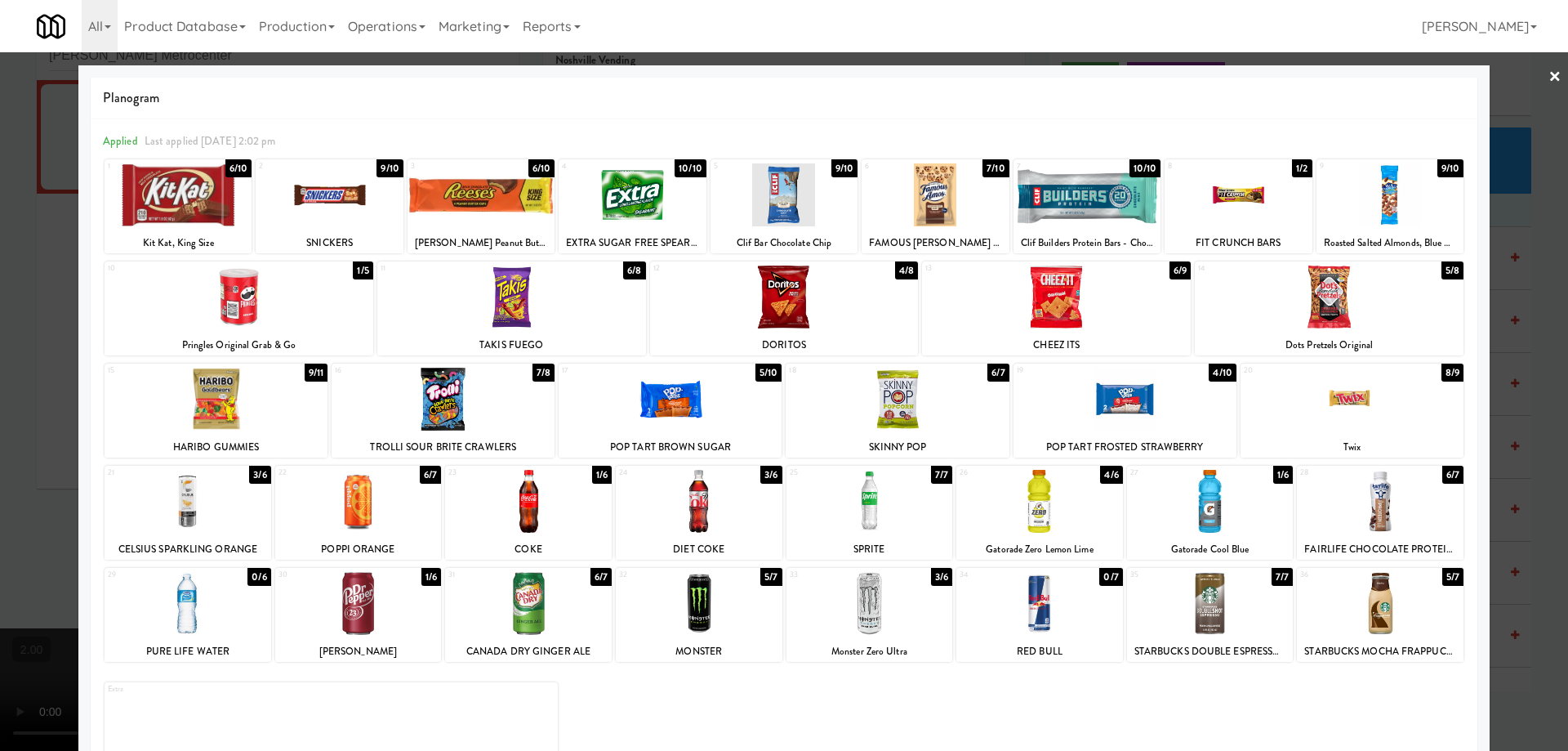
click at [172, 511] on div at bounding box center [188, 501] width 167 height 63
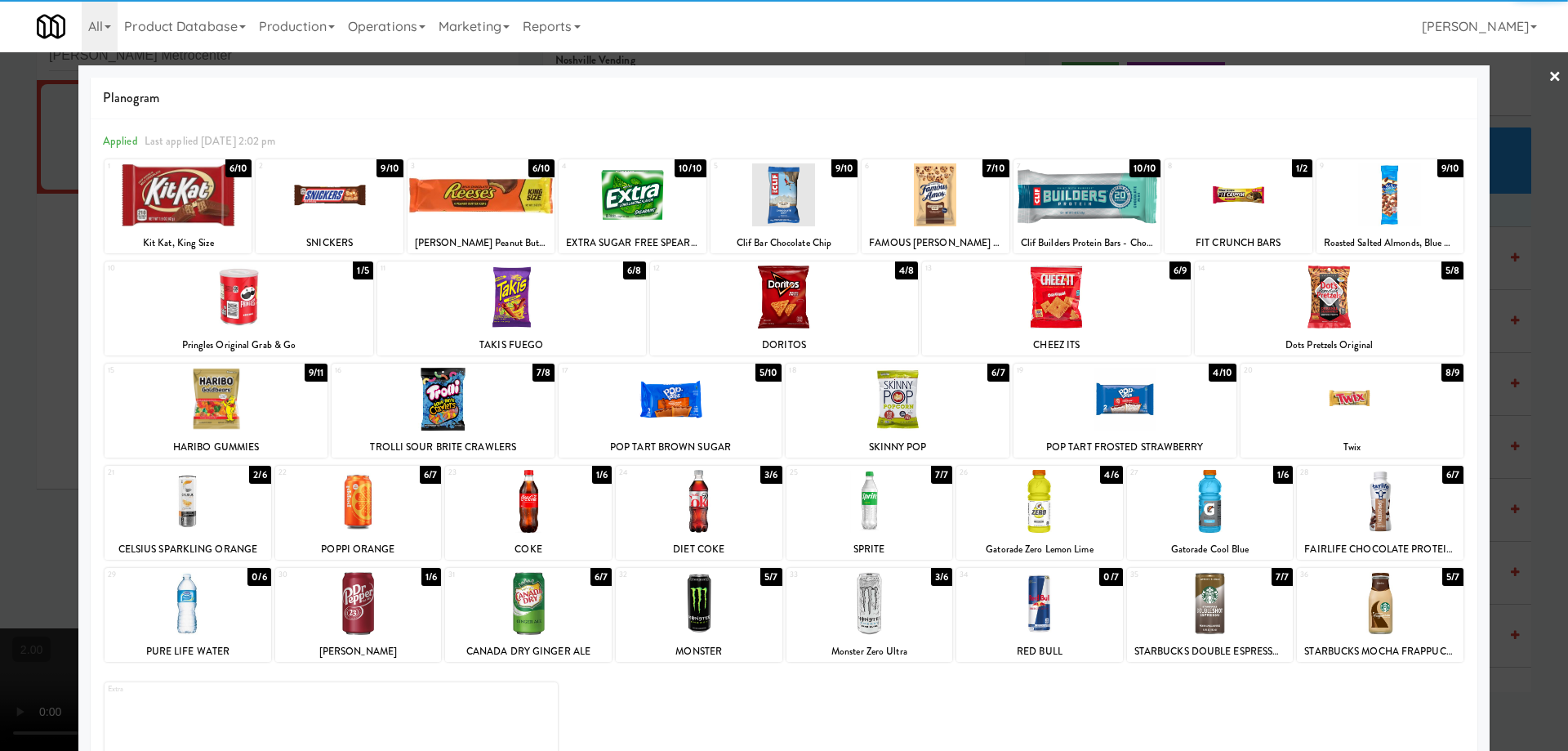
click at [1078, 322] on div at bounding box center [1056, 297] width 269 height 63
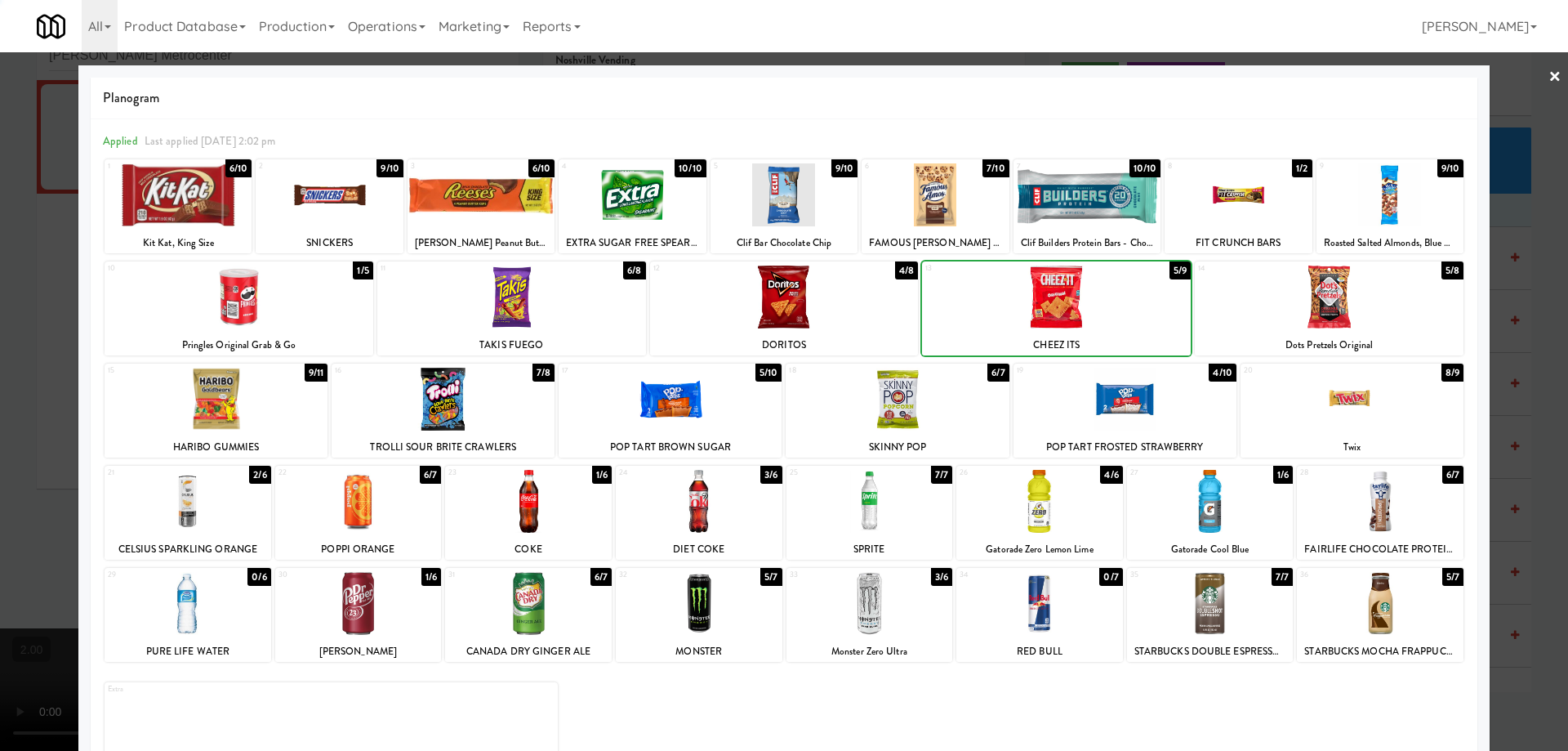
click at [0, 537] on div at bounding box center [784, 376] width 1568 height 751
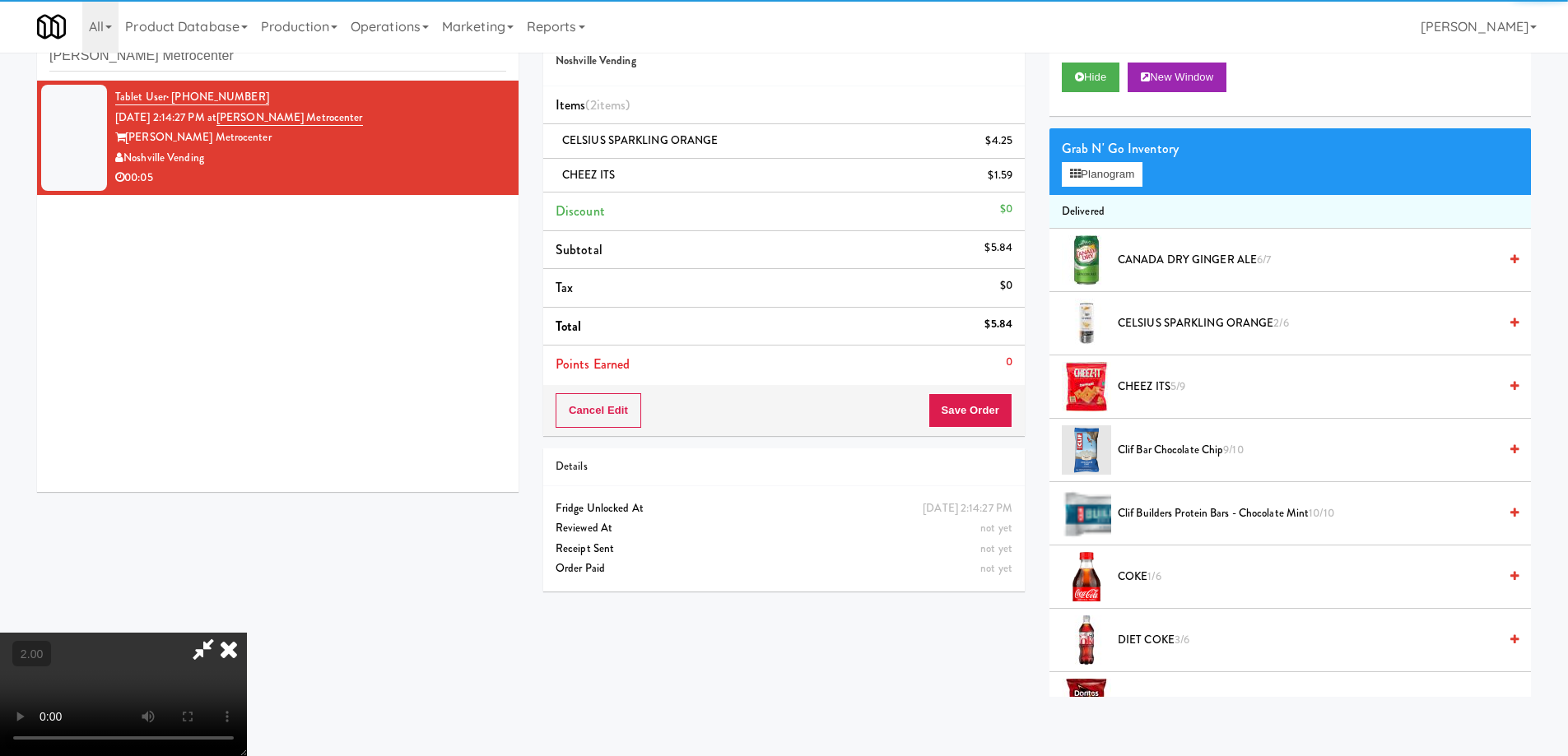
click at [247, 633] on video at bounding box center [123, 694] width 247 height 123
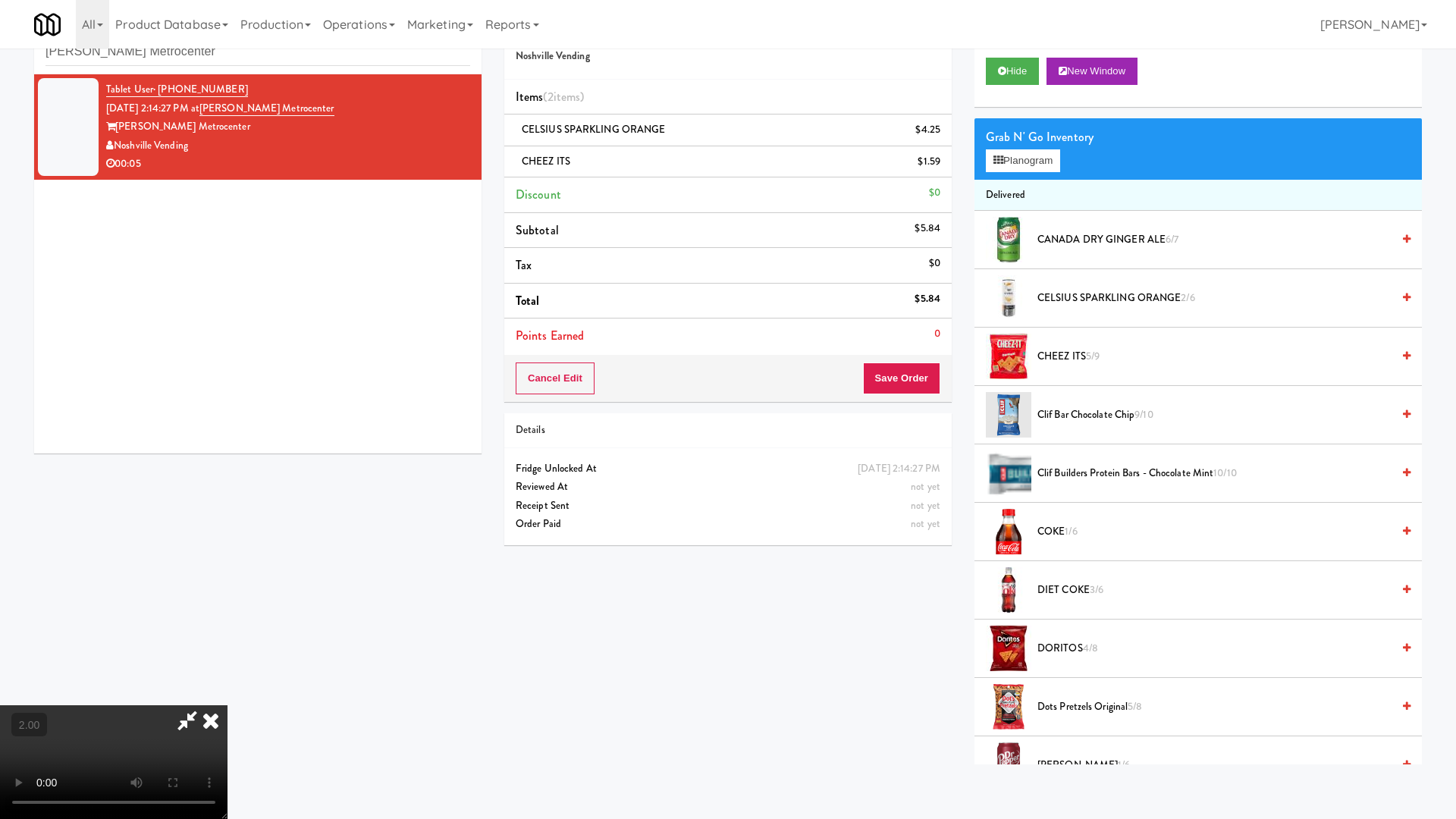
click at [228, 696] on video at bounding box center [114, 762] width 228 height 114
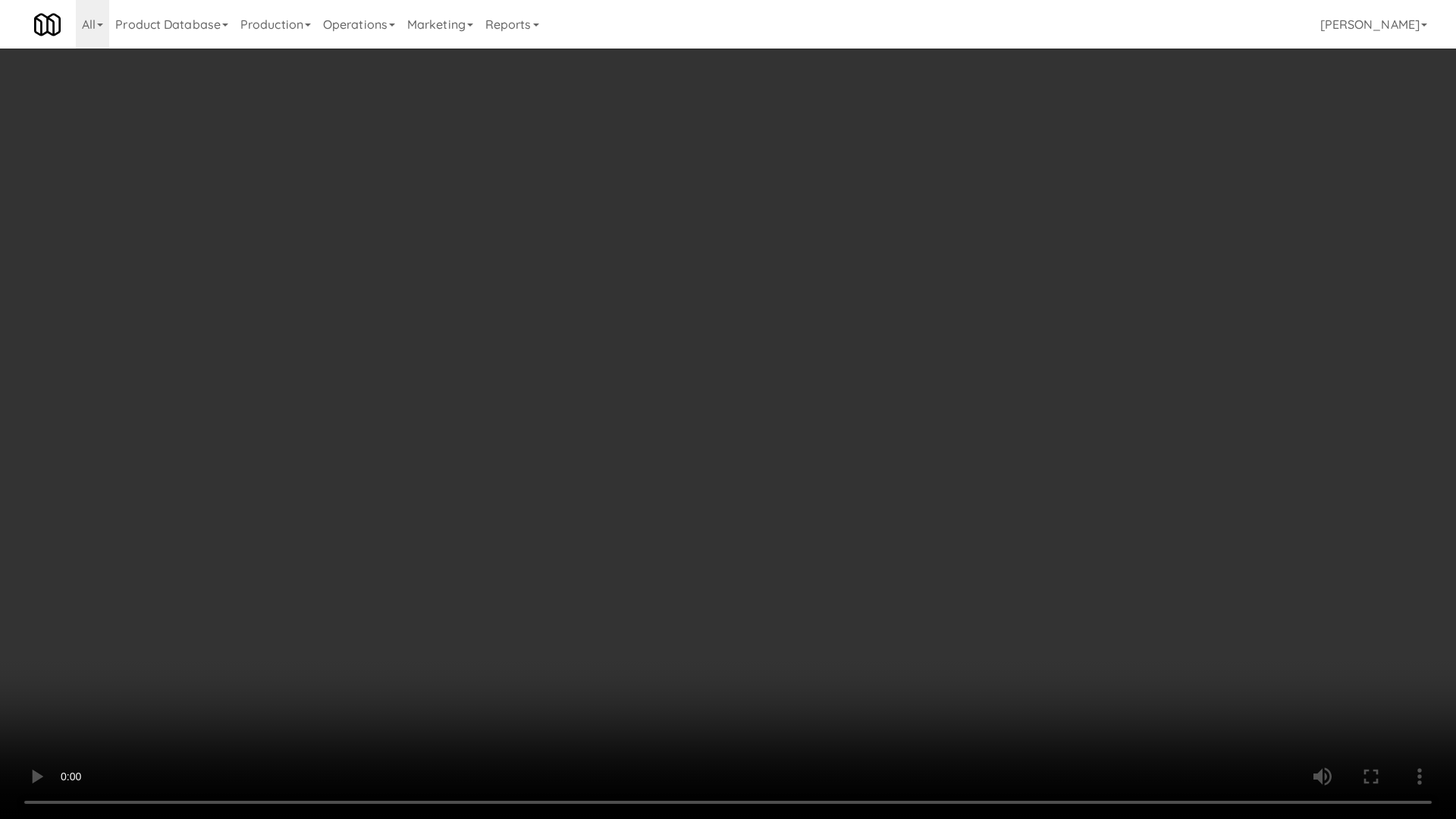
click at [1012, 517] on video at bounding box center [728, 410] width 1456 height 819
click at [1014, 521] on video at bounding box center [728, 410] width 1456 height 819
click at [1027, 601] on video at bounding box center [728, 410] width 1456 height 819
click at [879, 577] on video at bounding box center [728, 410] width 1456 height 819
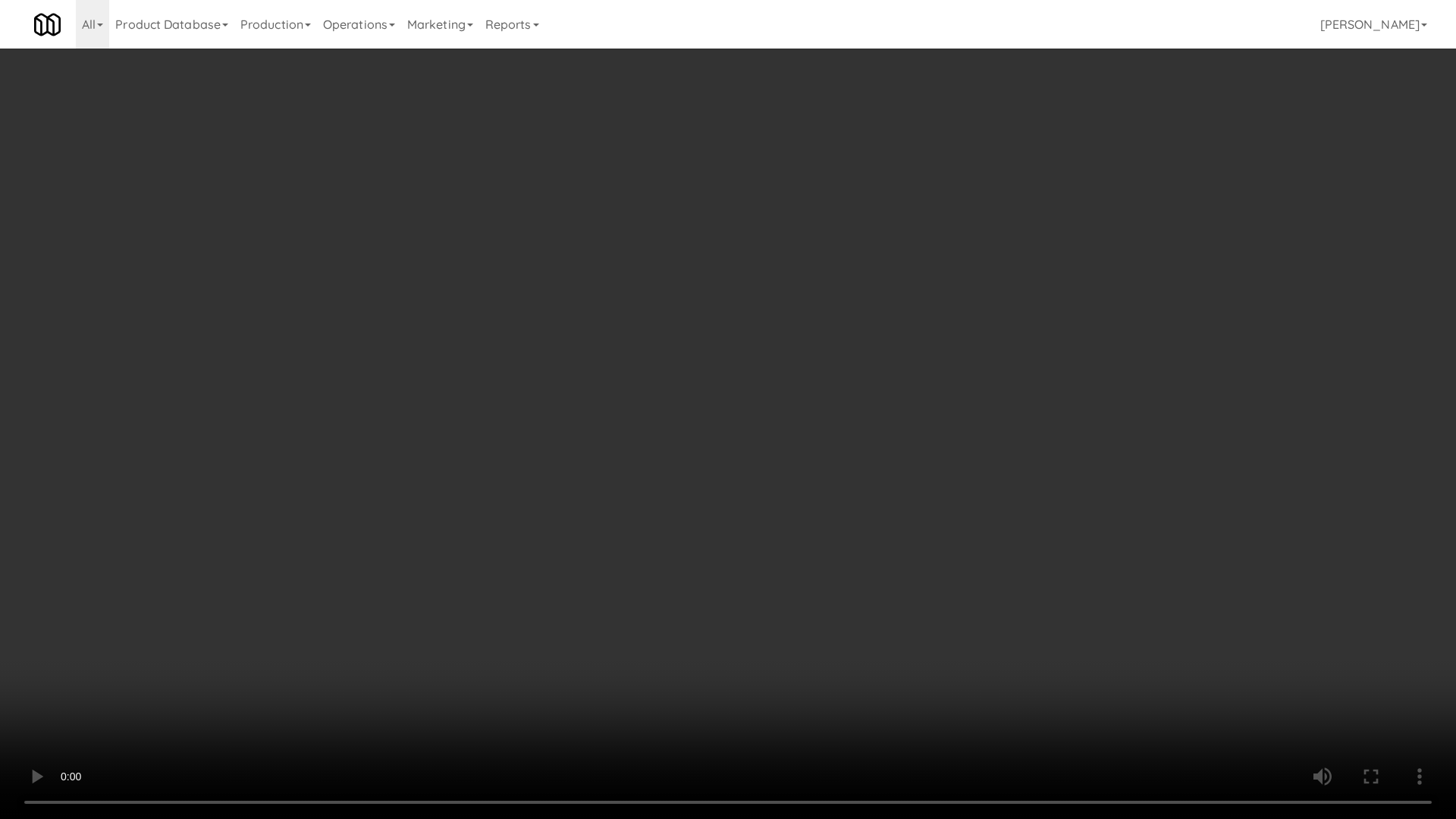
click at [879, 577] on video at bounding box center [728, 410] width 1456 height 819
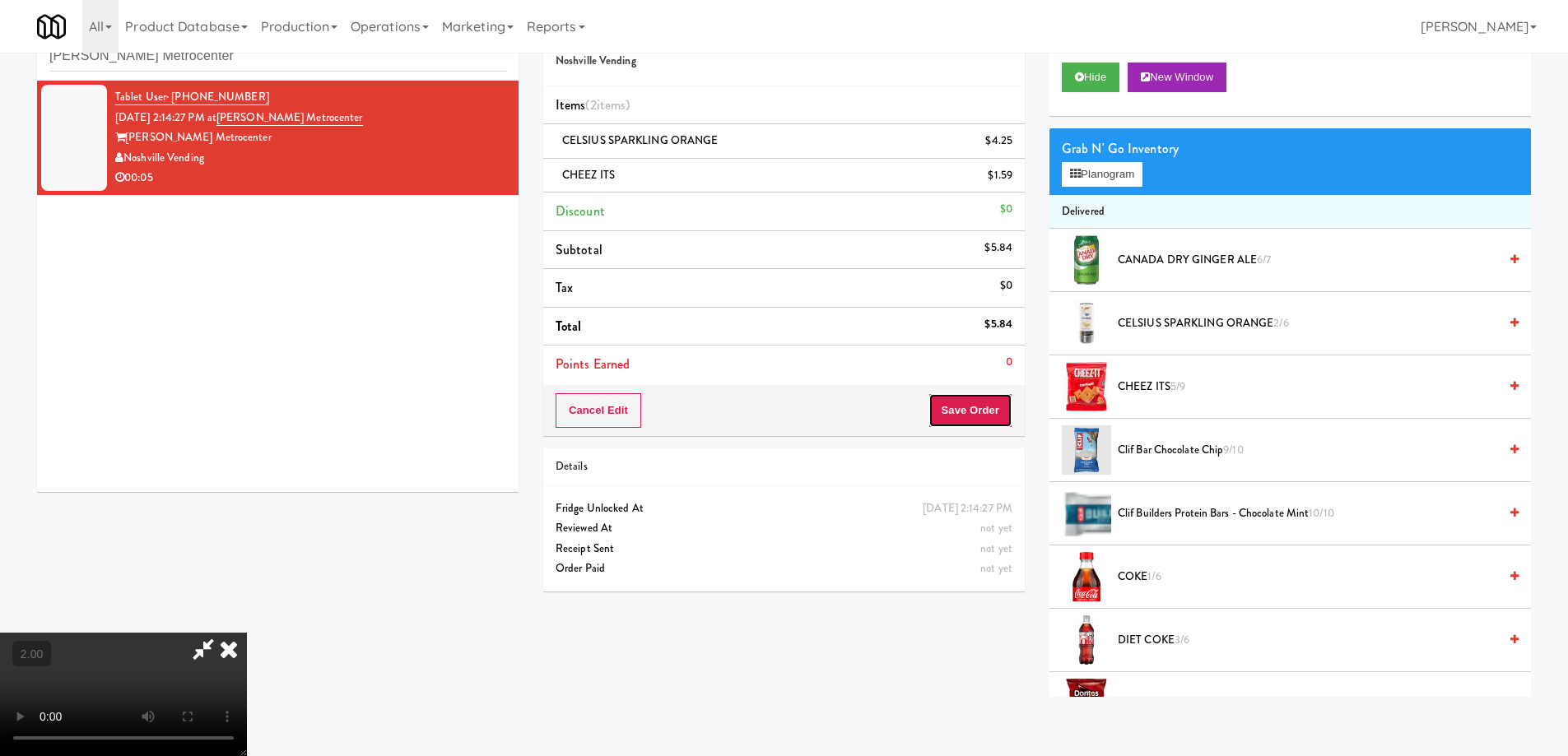
click at [998, 407] on button "Save Order" at bounding box center [970, 410] width 84 height 35
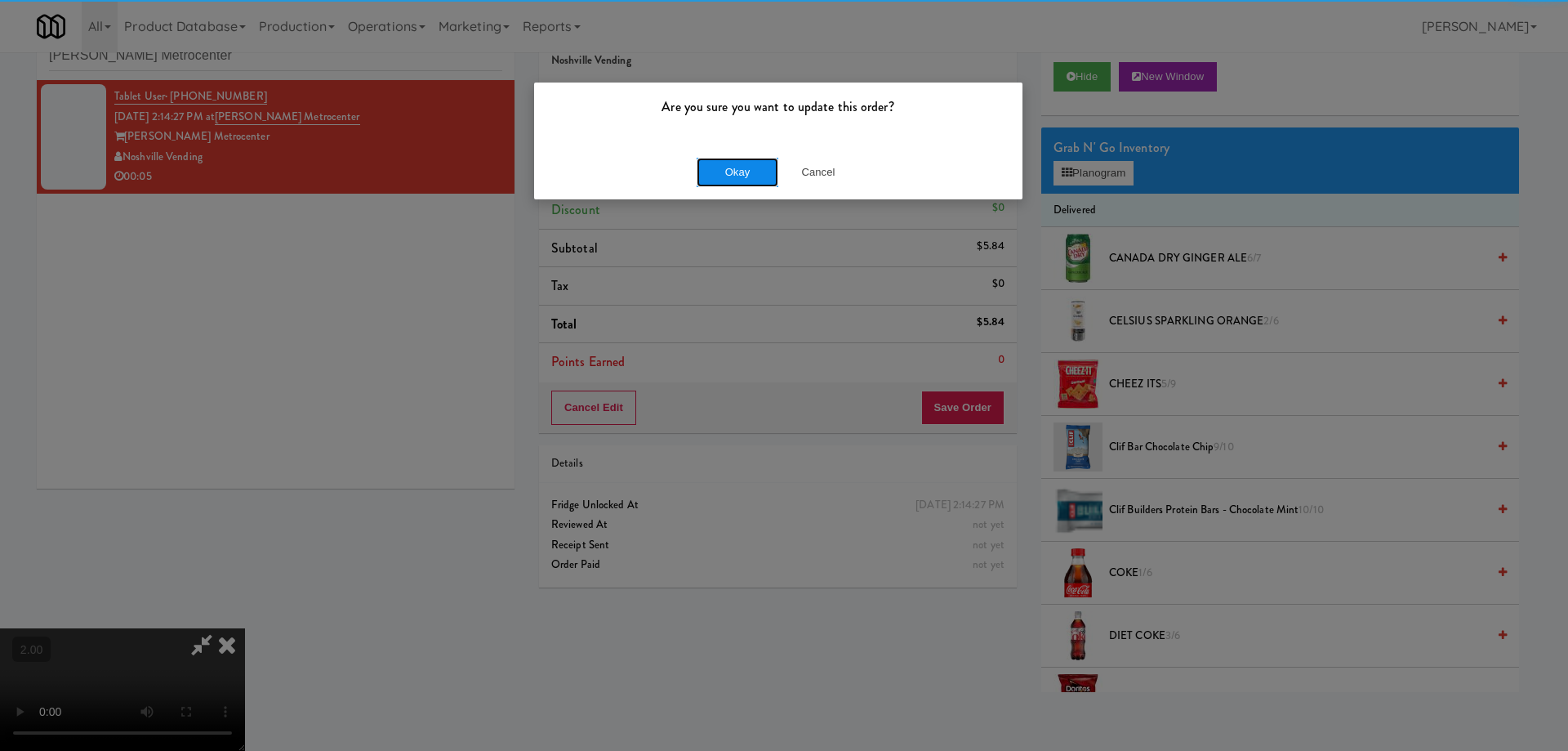
click at [738, 174] on button "Okay" at bounding box center [737, 173] width 81 height 29
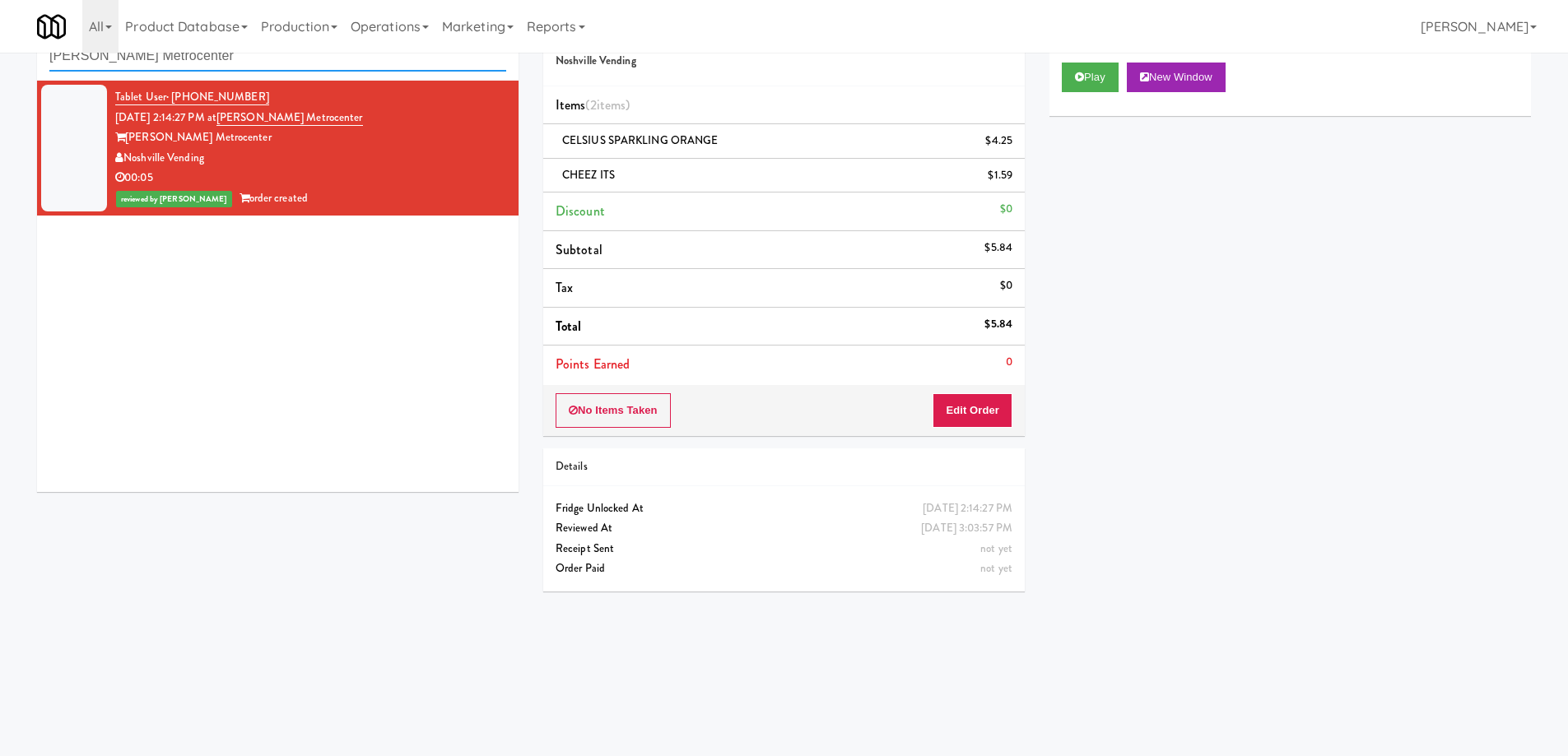
click at [183, 57] on input "[PERSON_NAME] Metrocenter" at bounding box center [277, 56] width 457 height 31
paste input "Metropolitan - Cooler - Right"
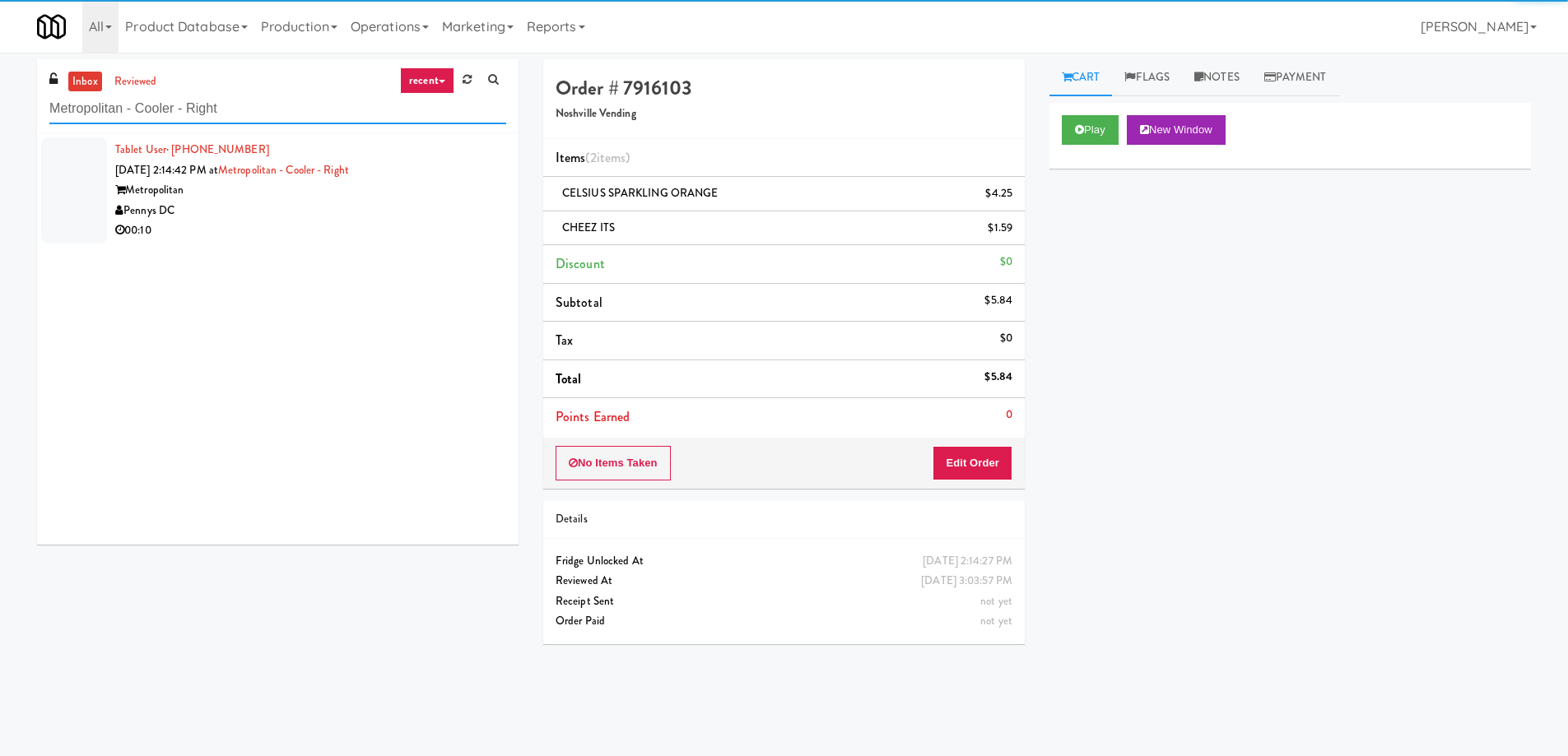
type input "Metropolitan - Cooler - Right"
click at [402, 201] on div "Pennys DC" at bounding box center [311, 210] width 391 height 21
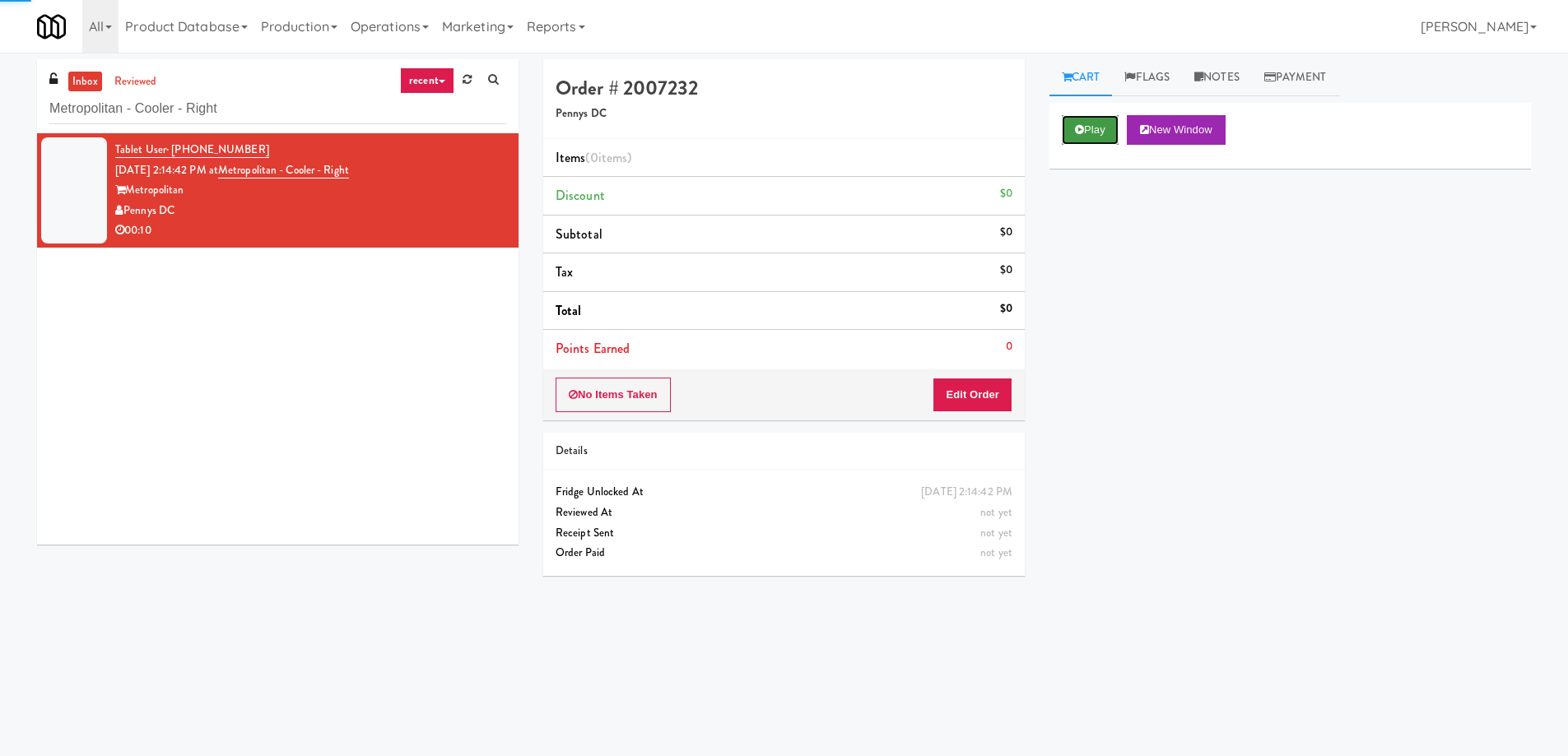
click at [1080, 134] on icon at bounding box center [1079, 129] width 9 height 11
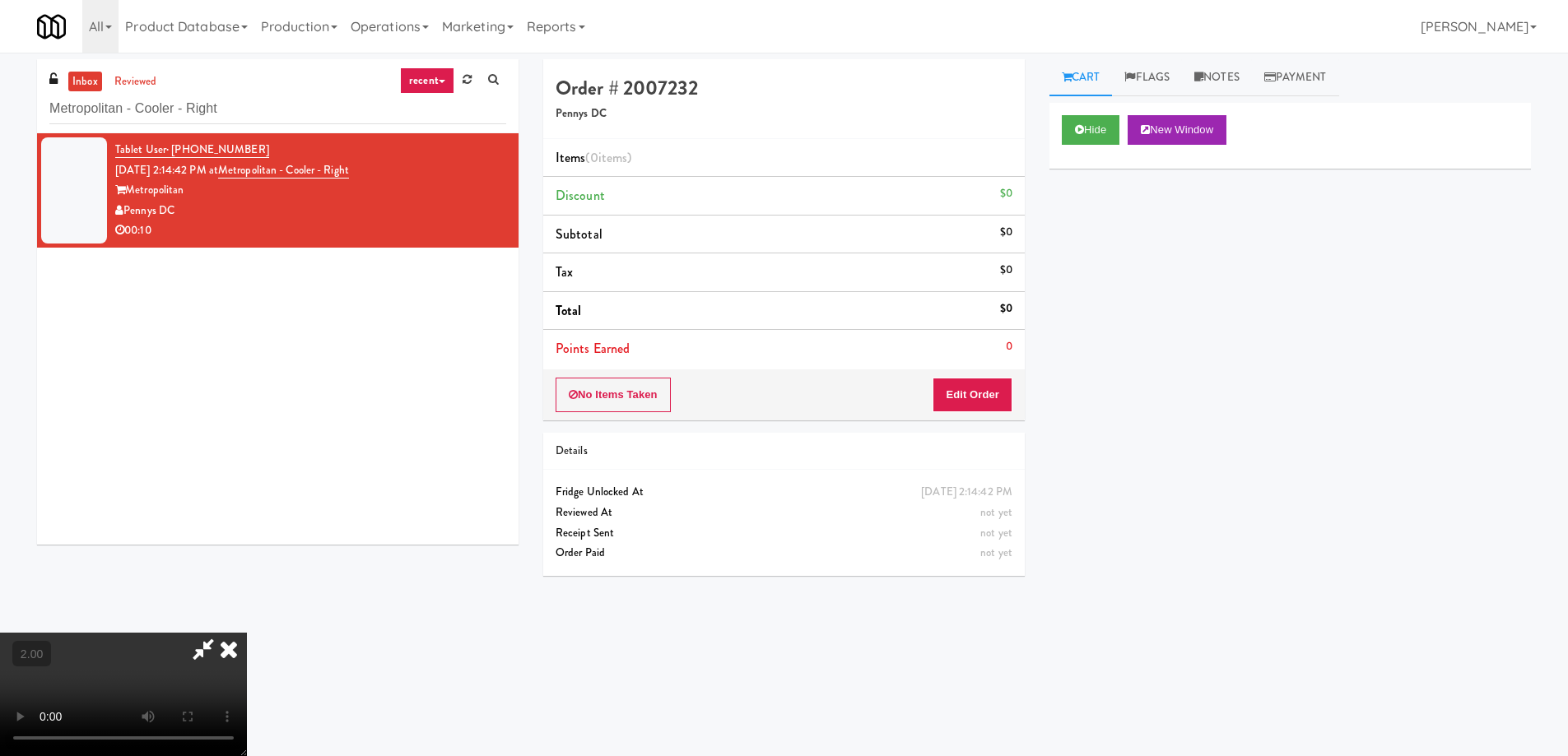
click at [247, 633] on video at bounding box center [123, 694] width 247 height 123
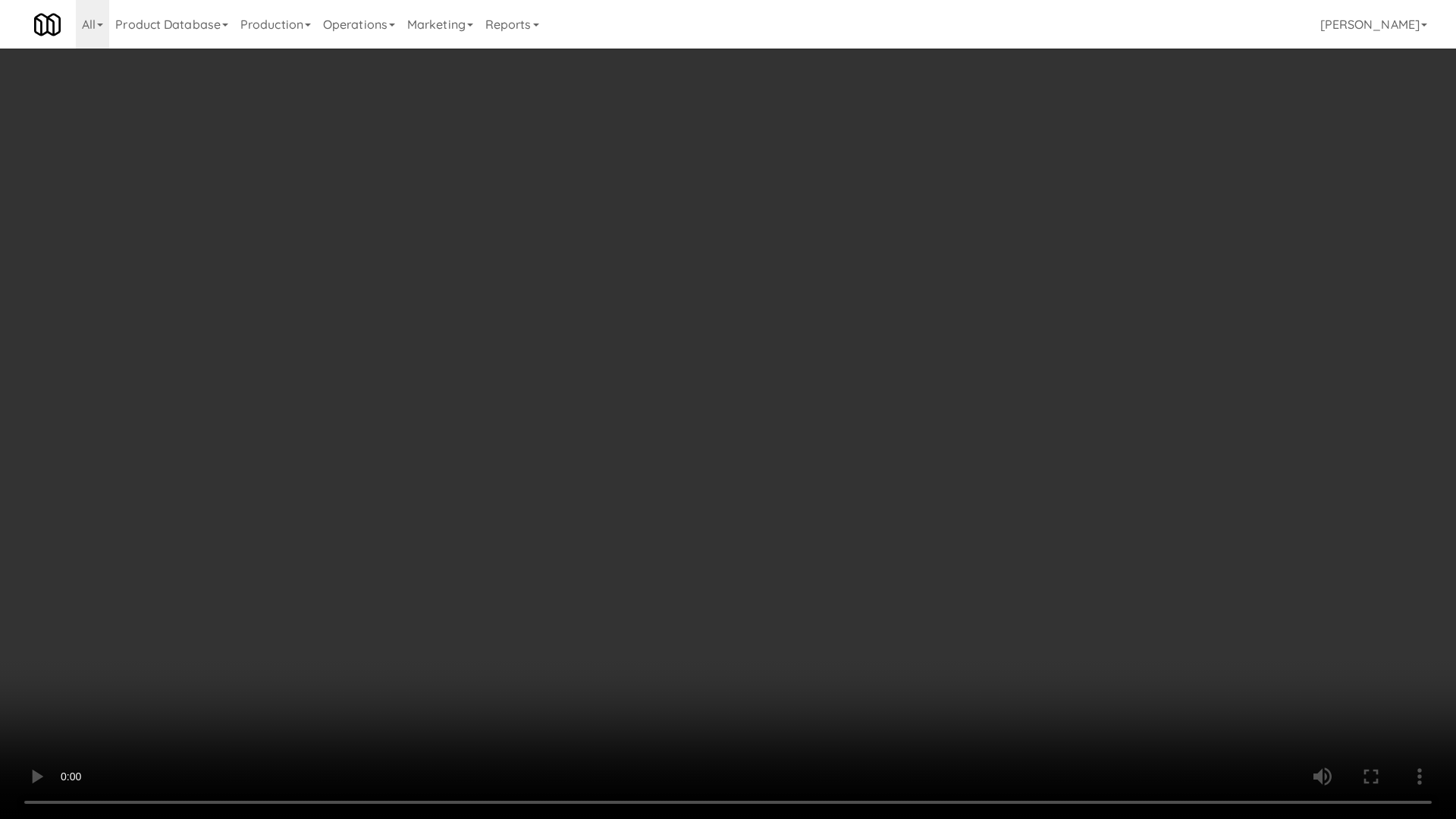
click at [622, 545] on video at bounding box center [728, 410] width 1456 height 819
click at [641, 540] on video at bounding box center [728, 410] width 1456 height 819
click at [923, 402] on video at bounding box center [728, 410] width 1456 height 819
click at [712, 510] on video at bounding box center [728, 410] width 1456 height 819
click at [834, 420] on video at bounding box center [728, 410] width 1456 height 819
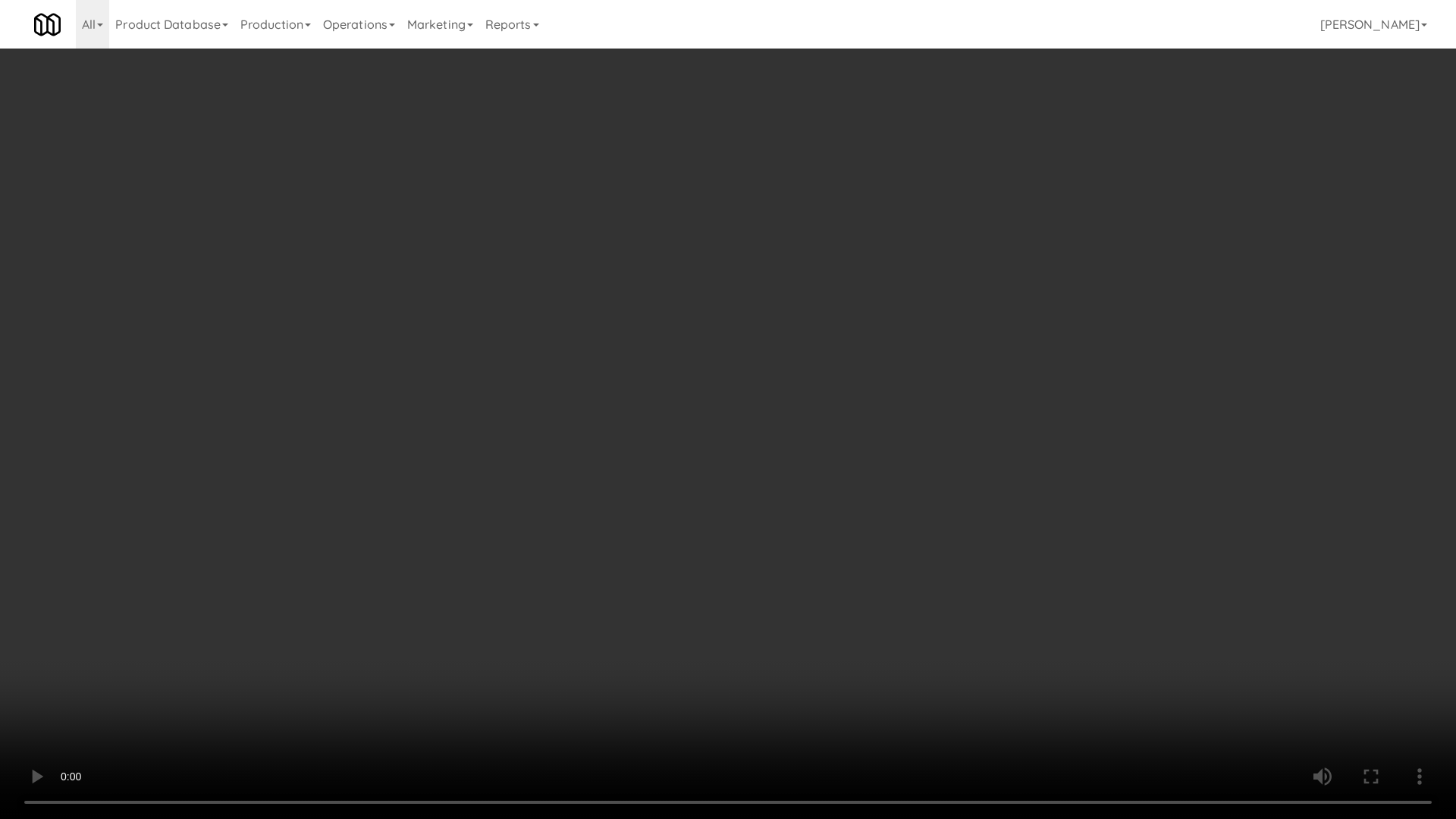
click at [834, 420] on video at bounding box center [728, 410] width 1456 height 819
click at [849, 416] on video at bounding box center [728, 410] width 1456 height 819
click at [855, 414] on video at bounding box center [728, 410] width 1456 height 819
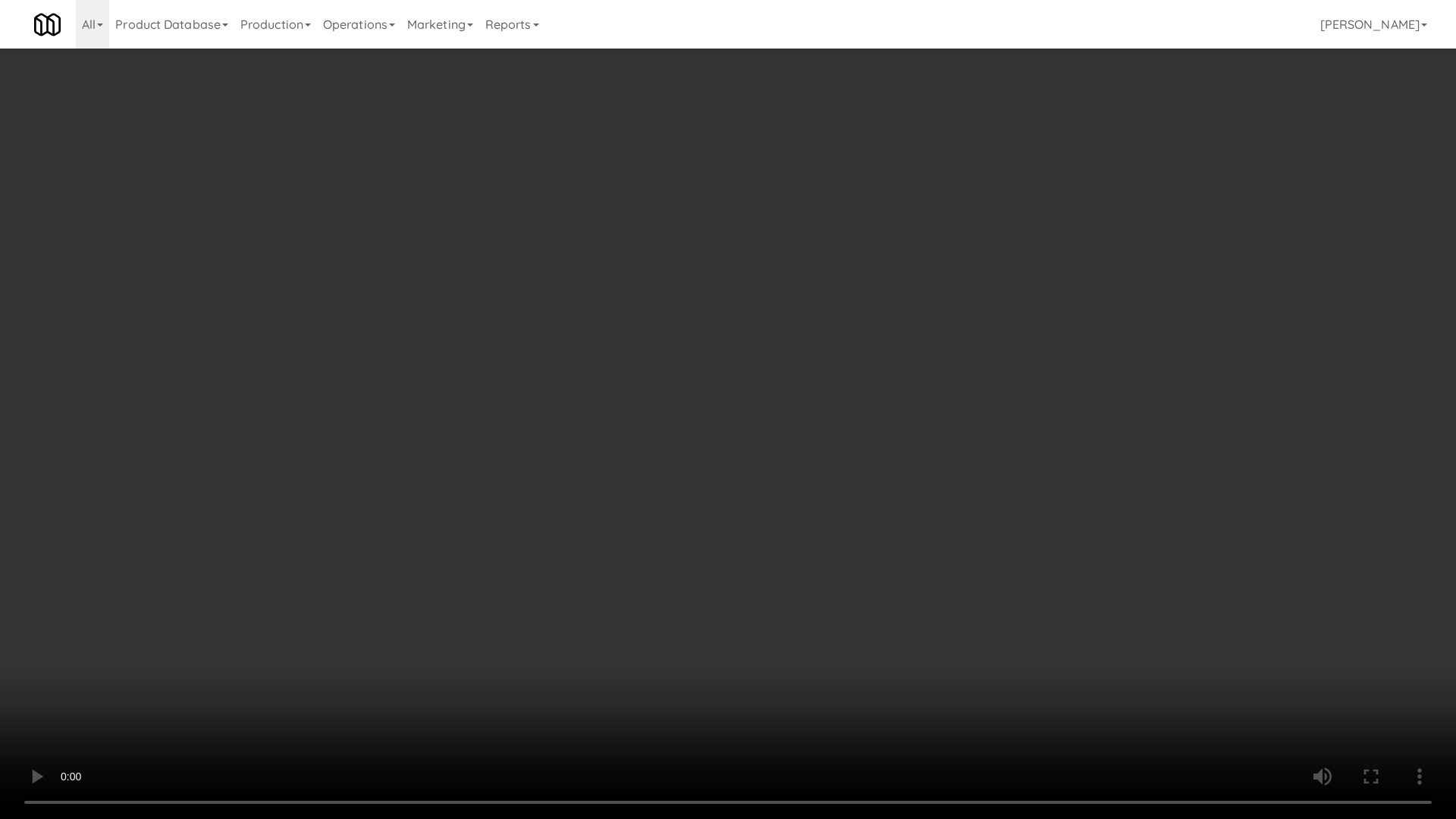
click at [855, 414] on video at bounding box center [728, 410] width 1456 height 819
click at [855, 415] on video at bounding box center [728, 410] width 1456 height 819
click at [856, 418] on video at bounding box center [728, 410] width 1456 height 819
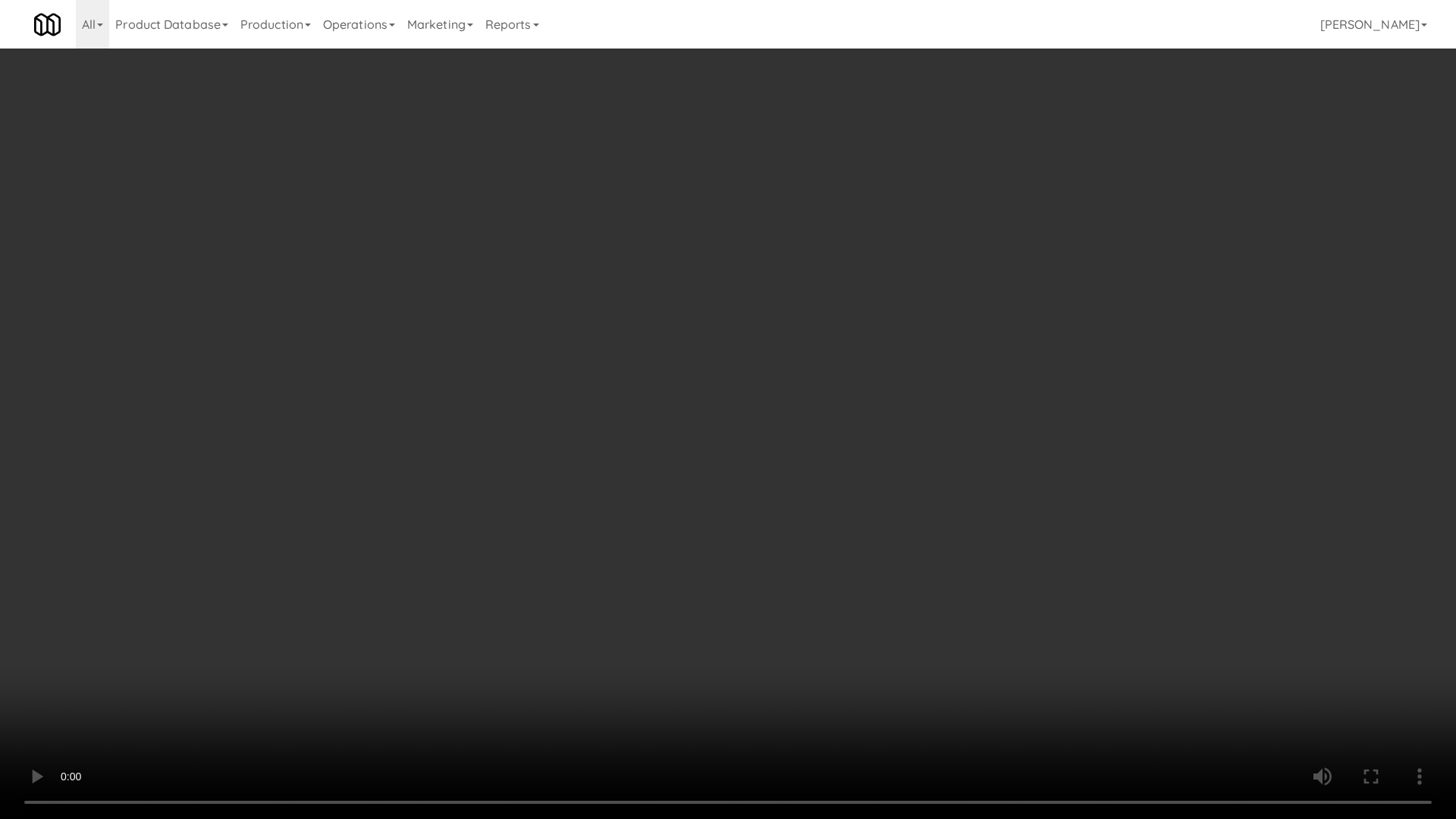
click at [861, 421] on video at bounding box center [728, 410] width 1456 height 819
click at [715, 480] on video at bounding box center [728, 410] width 1456 height 819
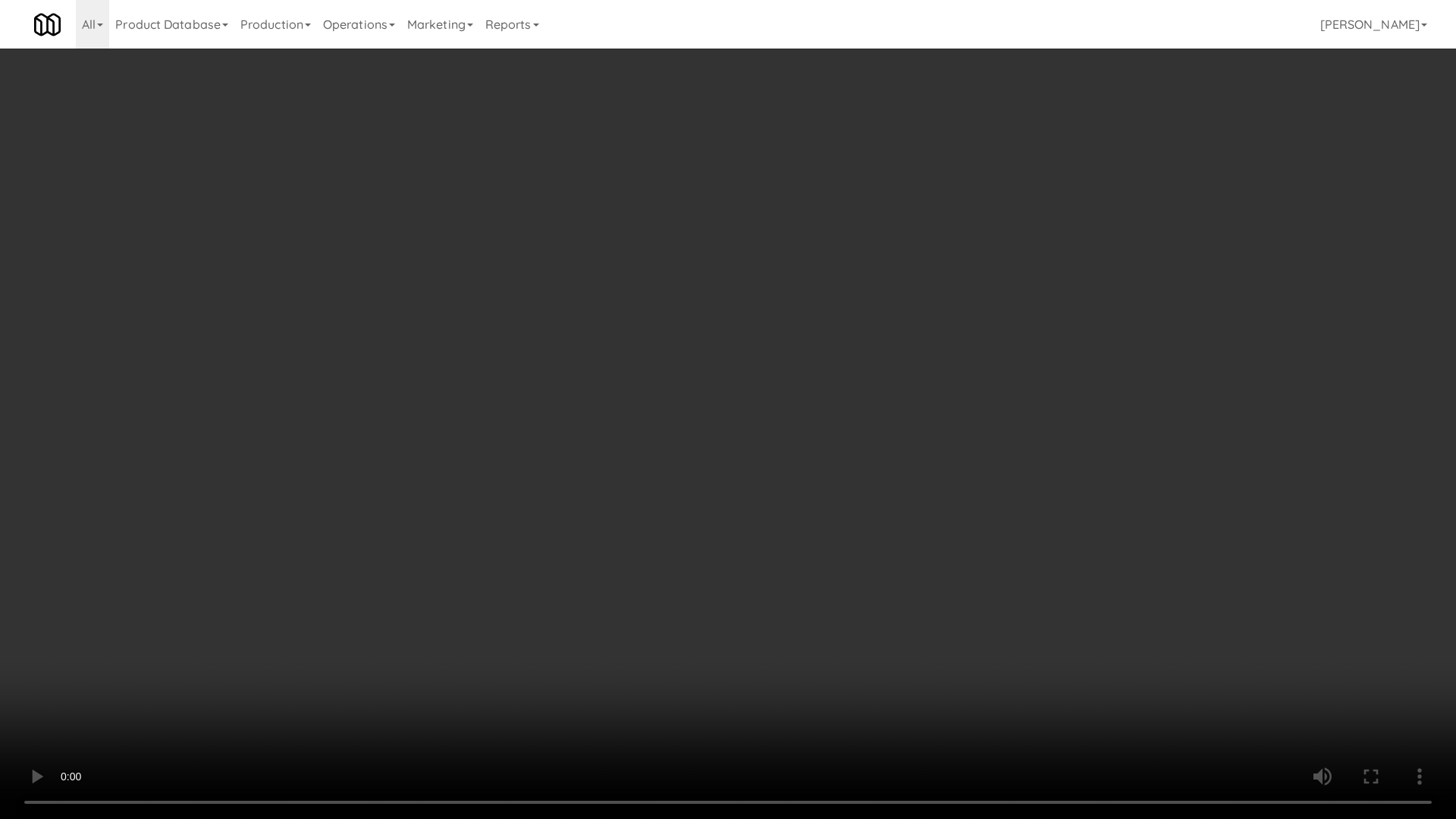
click at [715, 480] on video at bounding box center [728, 410] width 1456 height 819
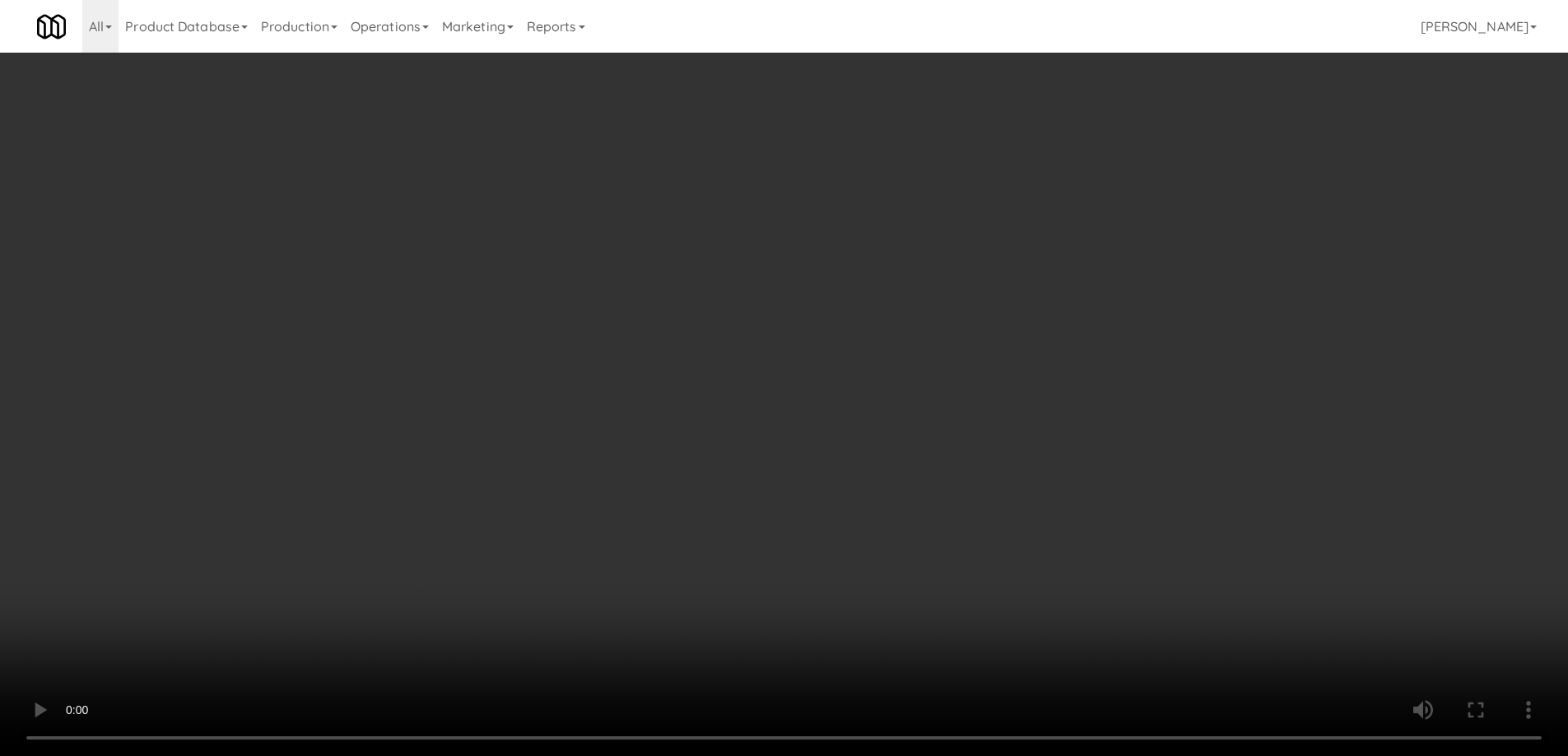
click at [971, 376] on div "No Items Taken Edit Order" at bounding box center [784, 395] width 482 height 51
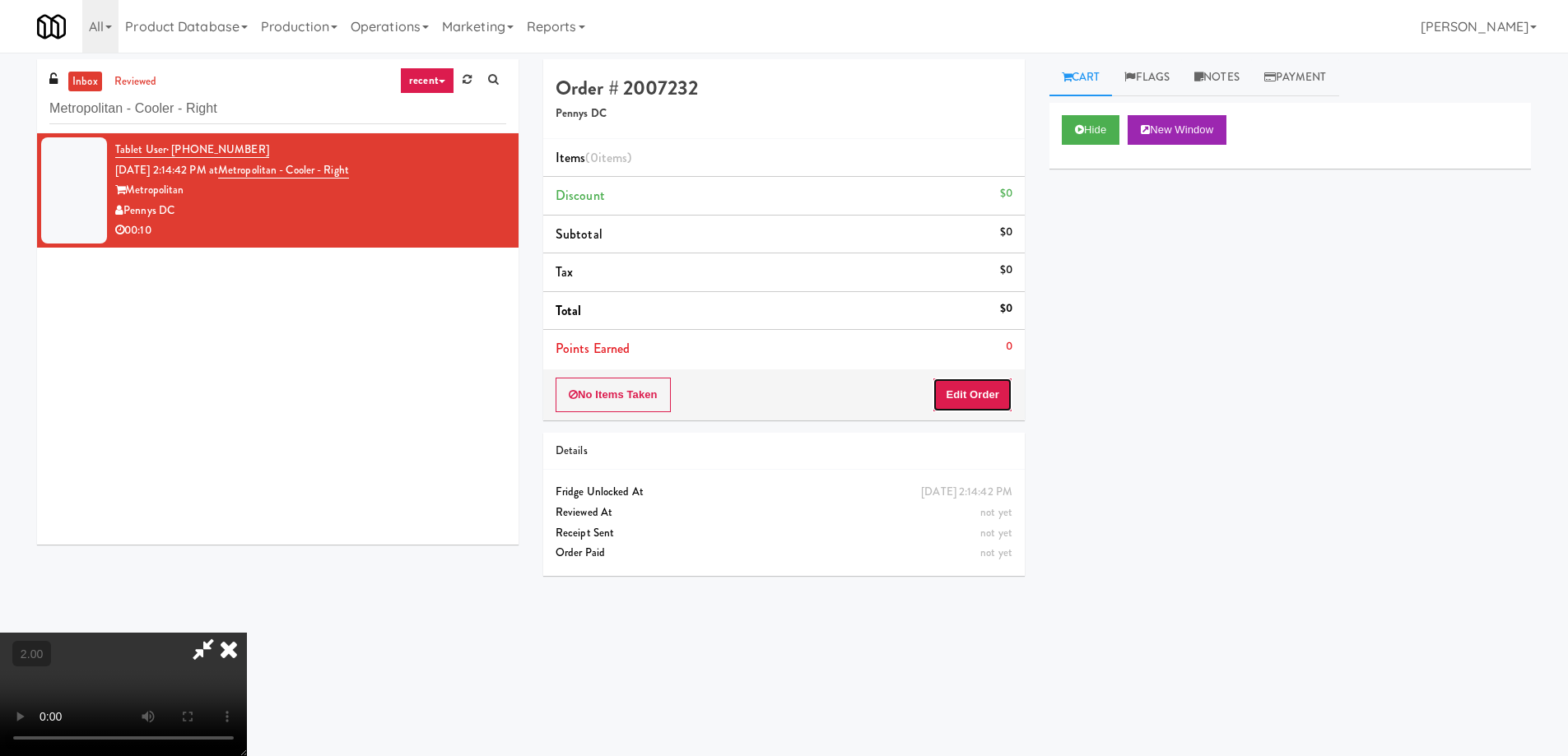
click at [970, 402] on button "Edit Order" at bounding box center [972, 395] width 80 height 35
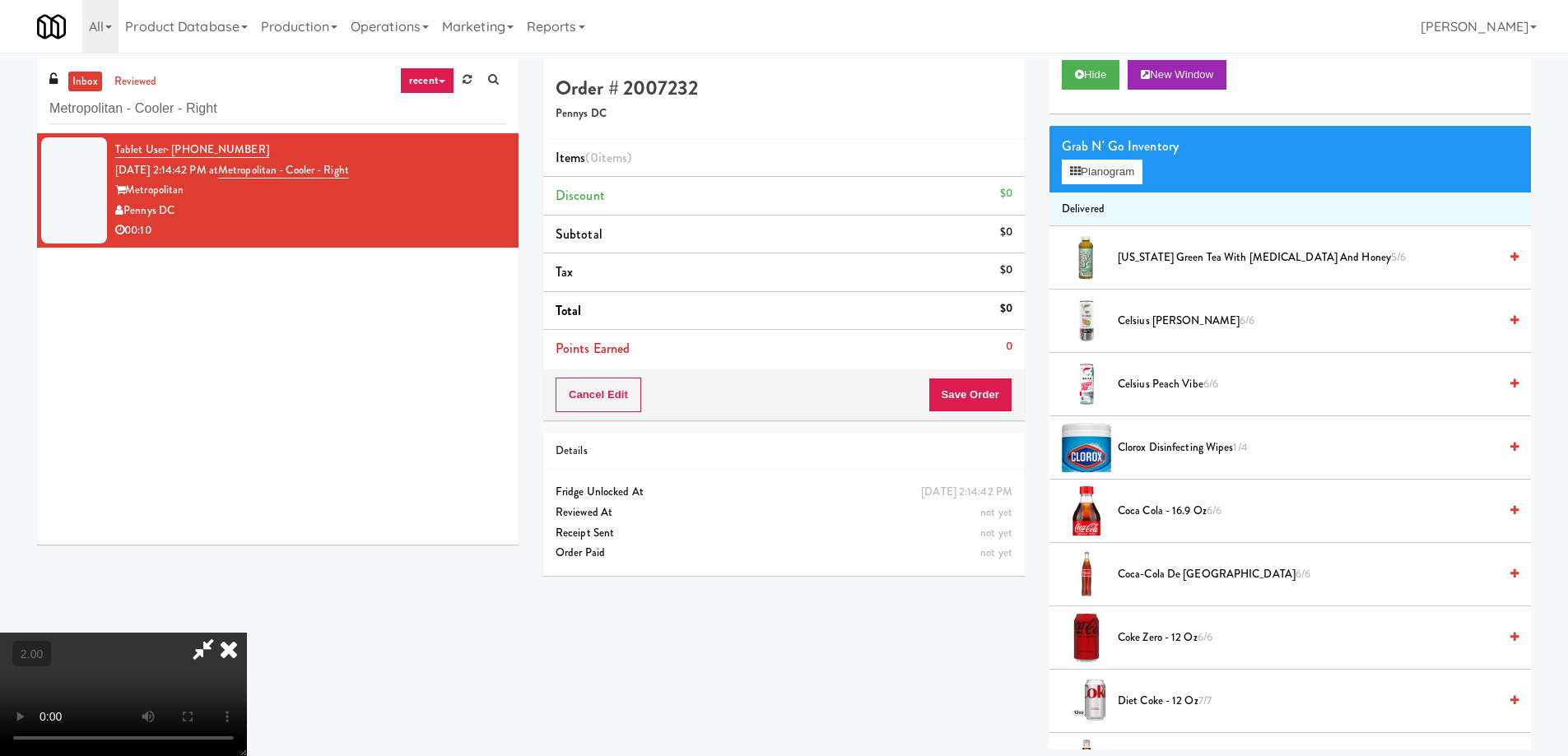
scroll to position [82, 0]
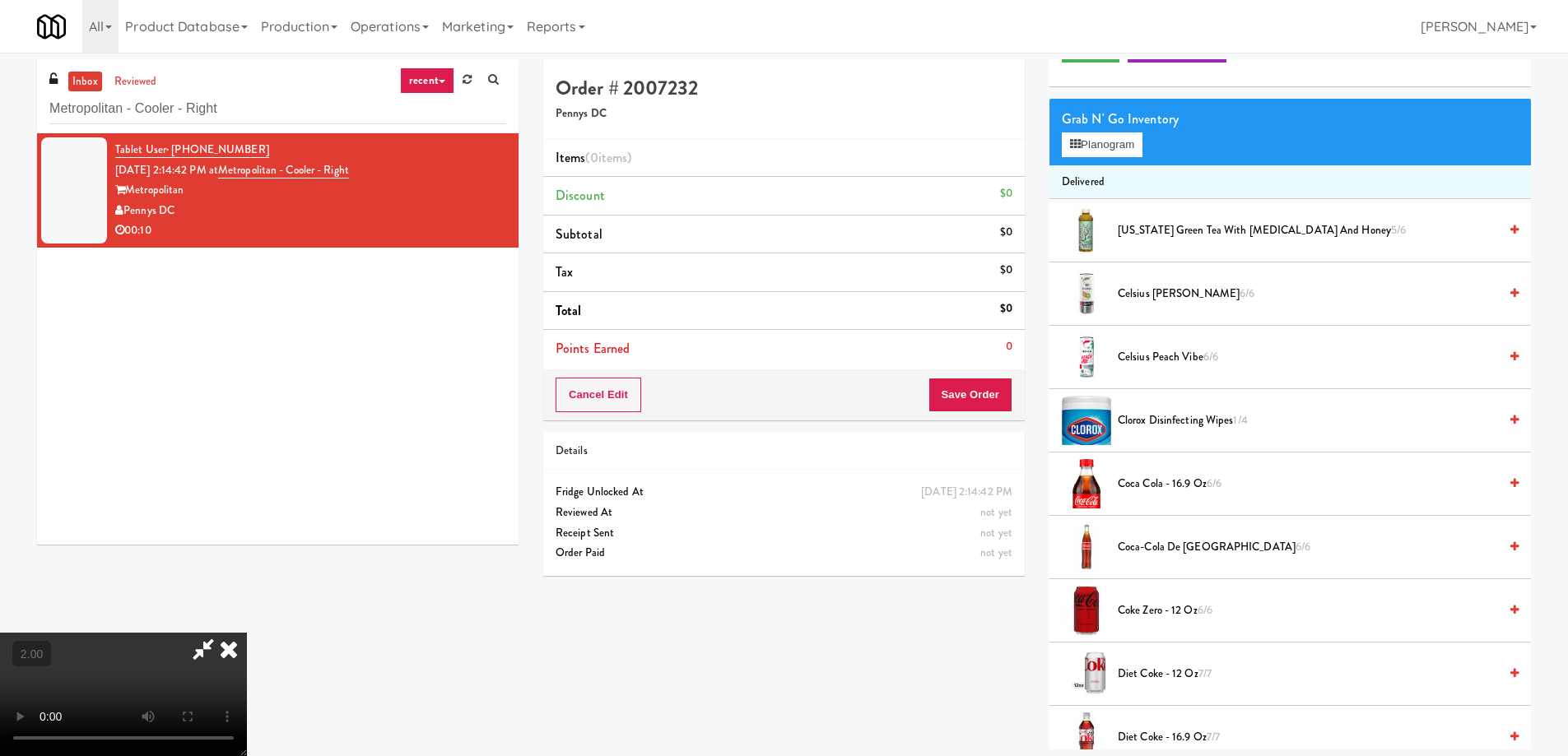
click at [1134, 491] on span "Coca Cola - 16.9 oz 6/6" at bounding box center [1307, 484] width 380 height 21
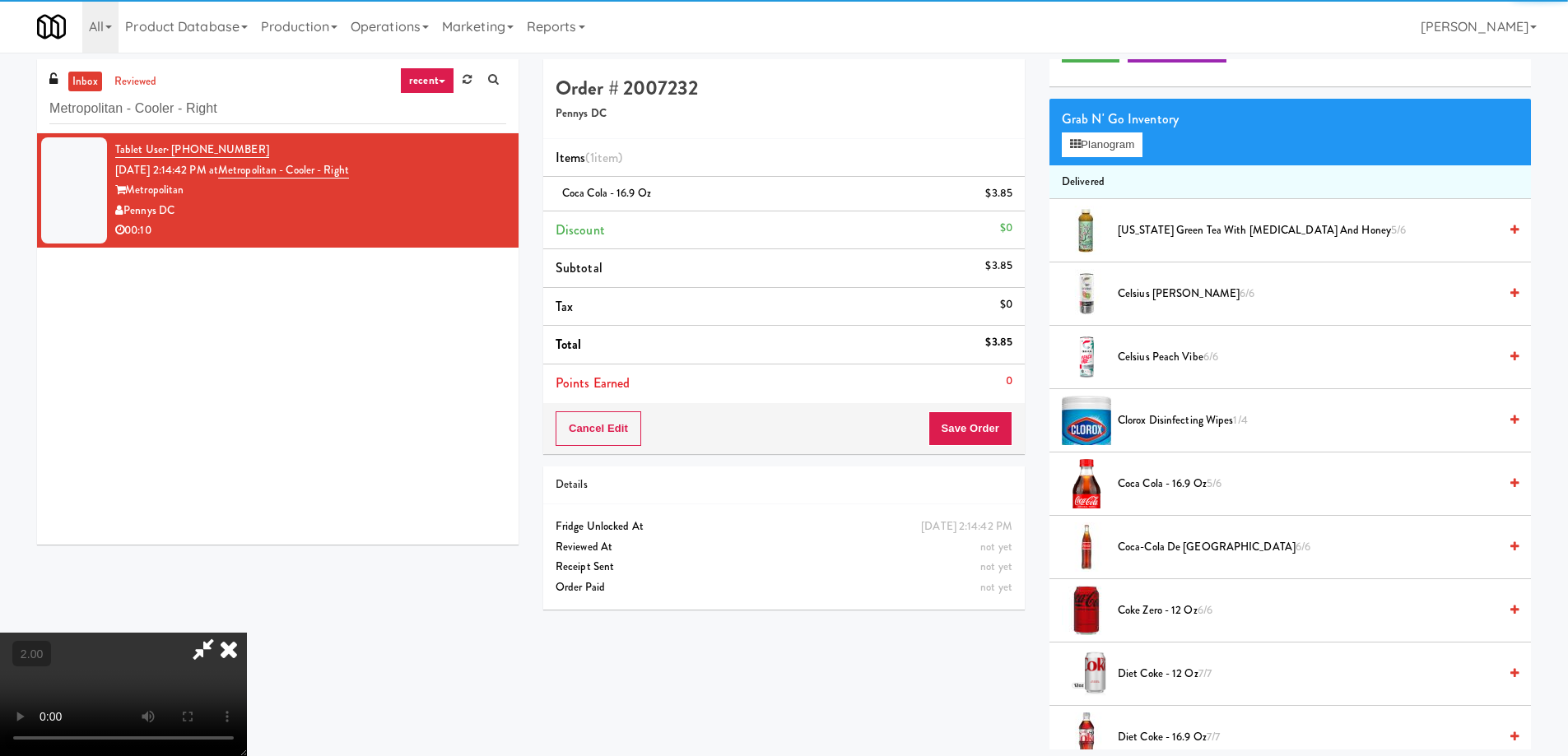
scroll to position [247, 0]
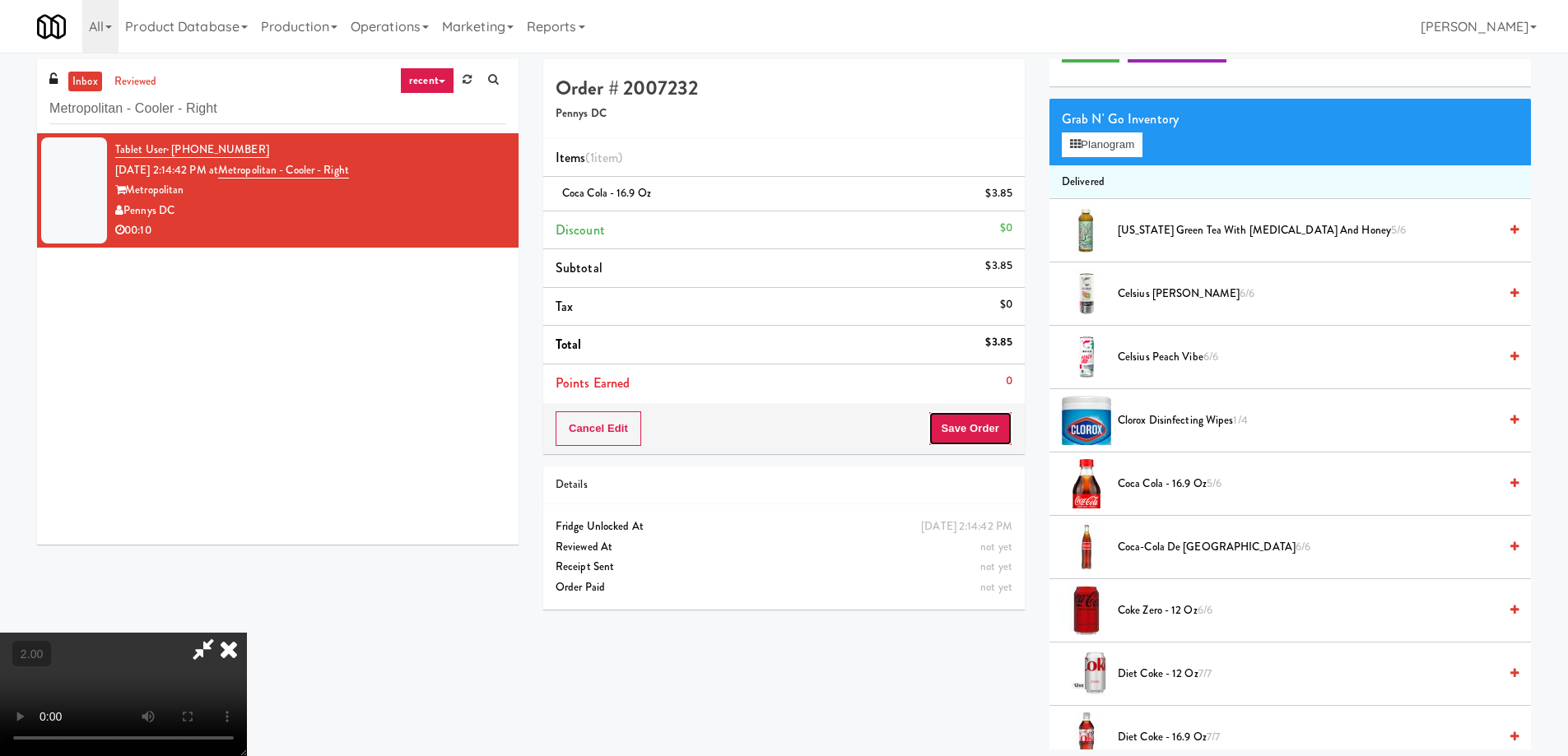
click at [945, 423] on button "Save Order" at bounding box center [970, 428] width 84 height 35
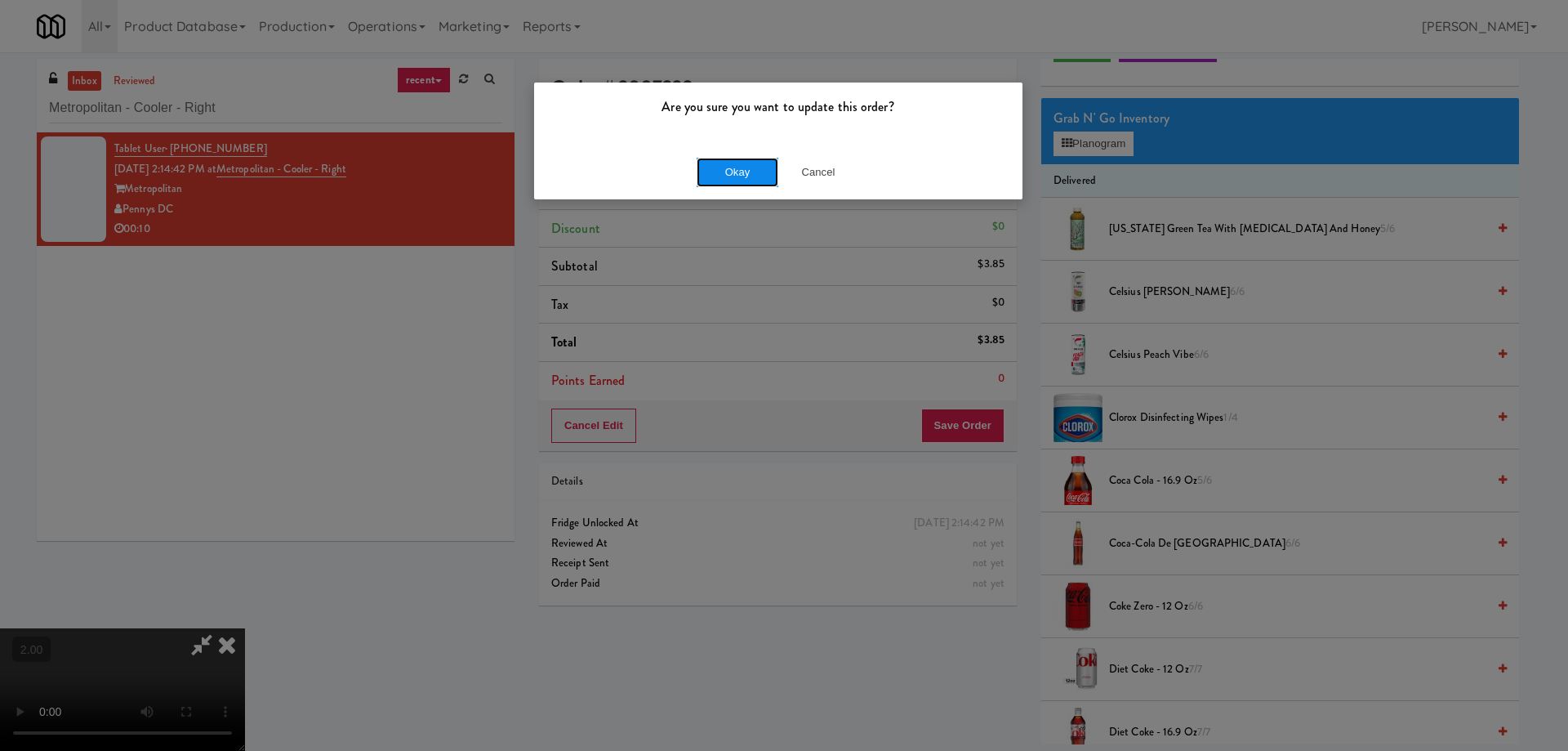
click at [712, 183] on button "Okay" at bounding box center [737, 173] width 81 height 29
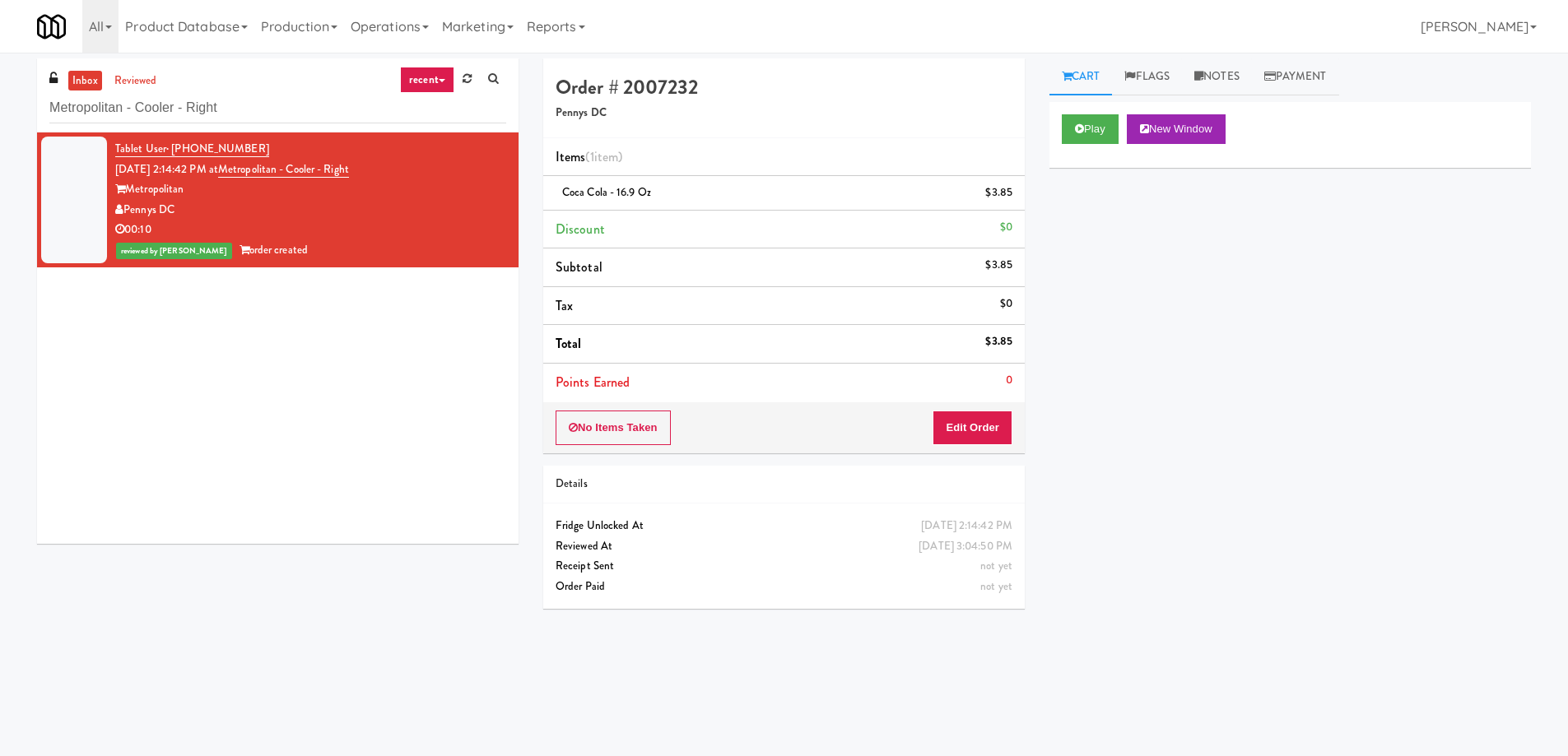
scroll to position [0, 0]
